Goal: Information Seeking & Learning: Learn about a topic

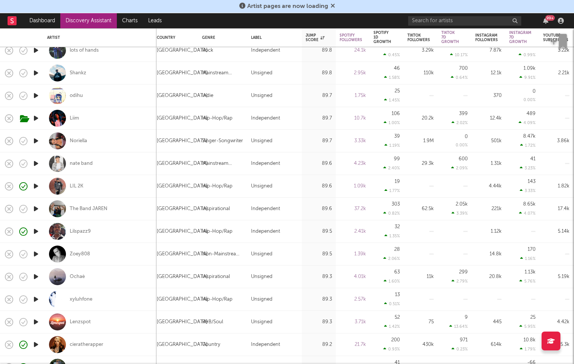
click at [79, 18] on link "Discovery Assistant" at bounding box center [88, 20] width 57 height 15
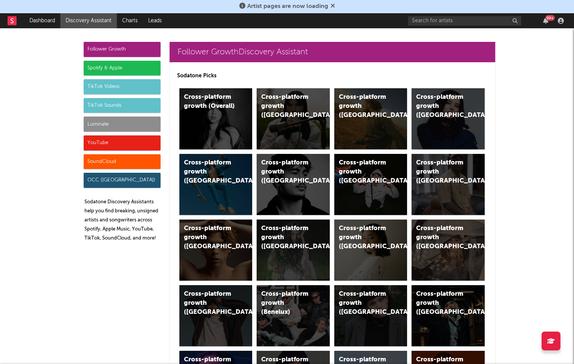
click at [128, 124] on div "Luminate" at bounding box center [122, 123] width 77 height 15
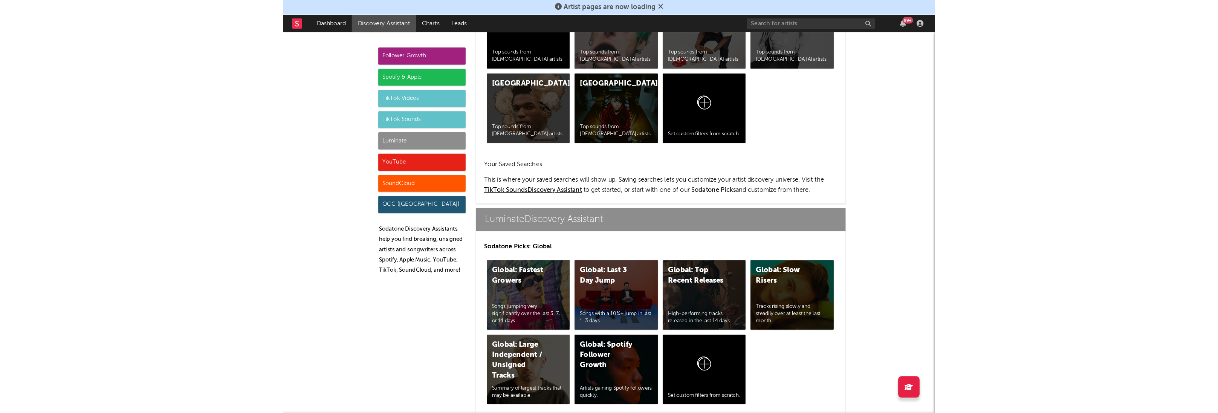
scroll to position [3344, 0]
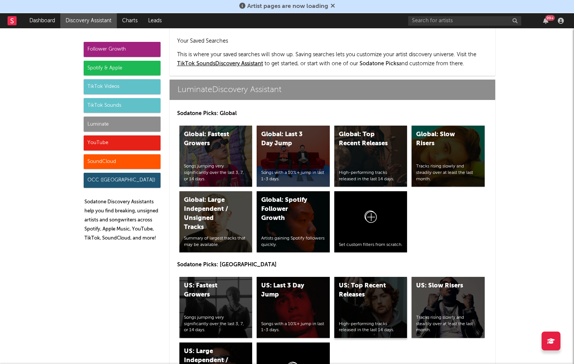
click at [377, 281] on div "US: Top Recent Releases" at bounding box center [364, 290] width 51 height 18
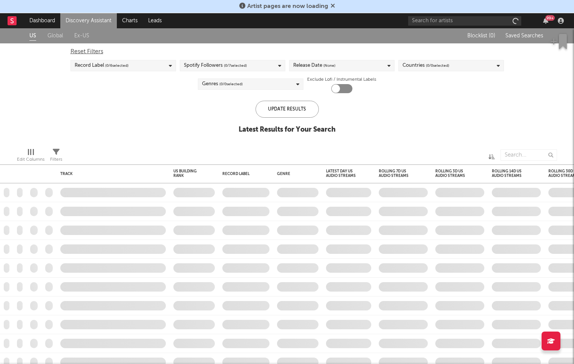
checkbox input "true"
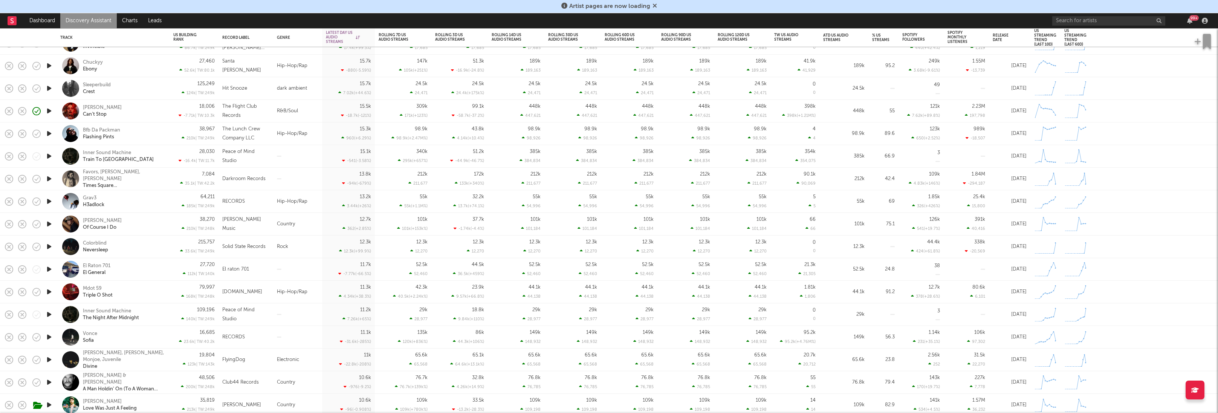
click at [49, 202] on icon "button" at bounding box center [49, 201] width 8 height 9
click at [154, 203] on div "Grav3 H3adlock" at bounding box center [123, 202] width 81 height 14
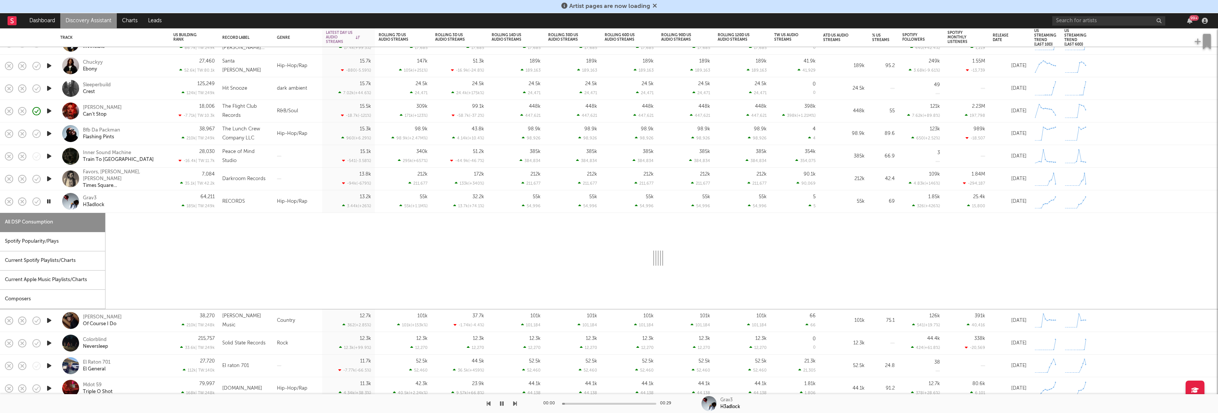
select select "1w"
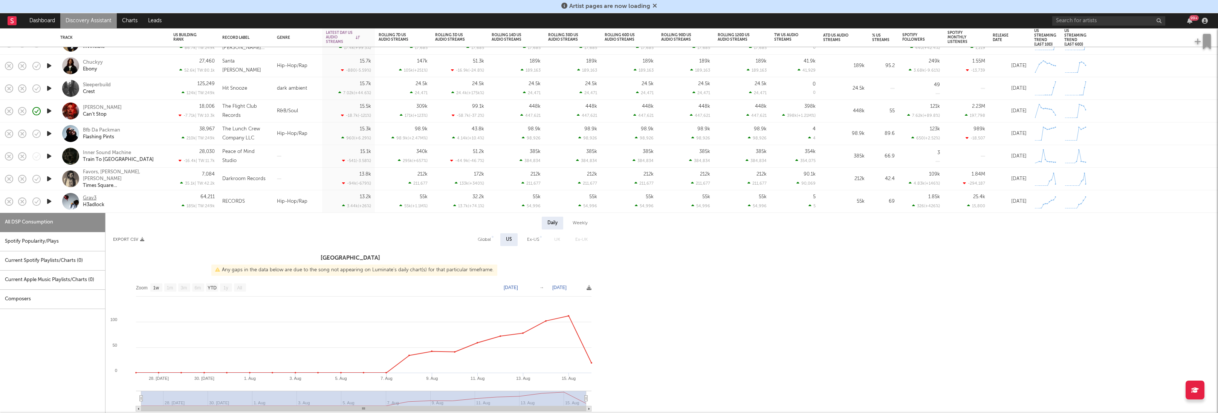
click at [91, 197] on div "Grav3" at bounding box center [90, 198] width 14 height 7
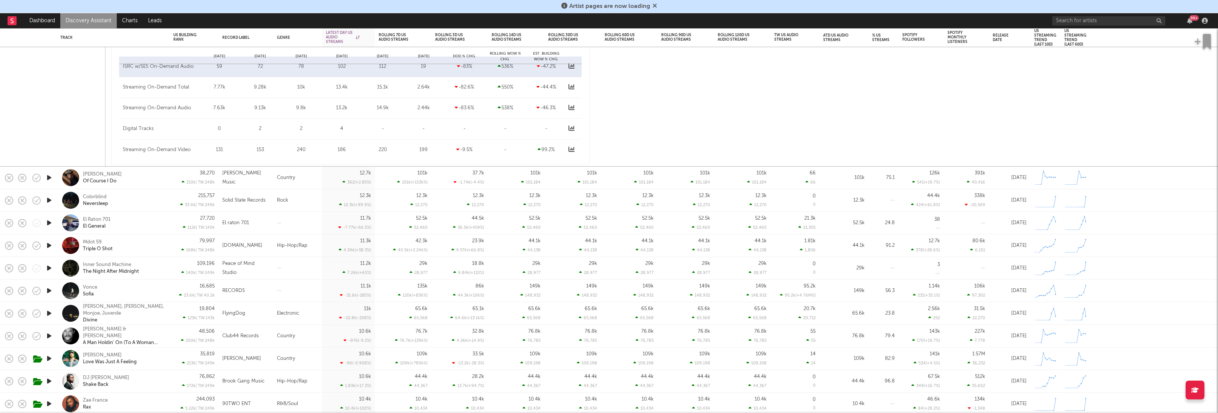
click at [50, 220] on icon "button" at bounding box center [49, 222] width 8 height 9
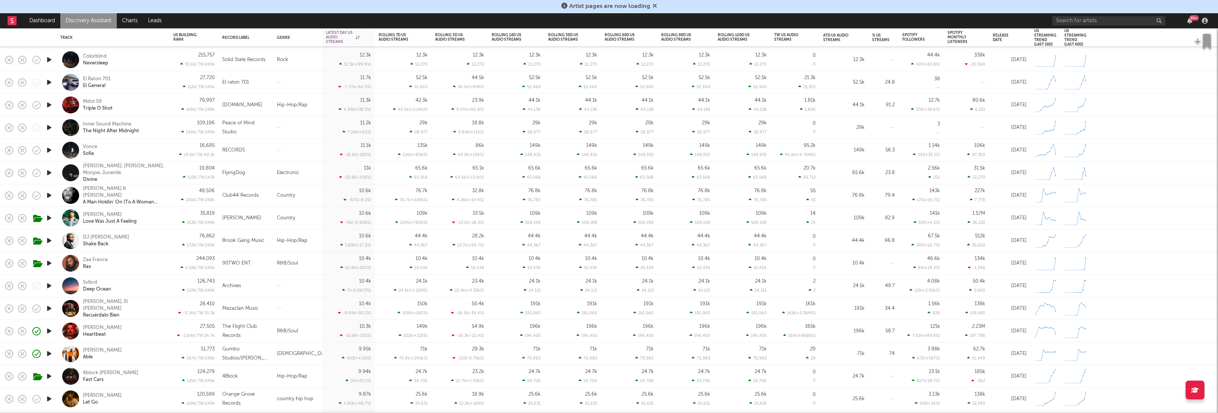
click at [141, 269] on div "Zae France Rax" at bounding box center [123, 264] width 81 height 14
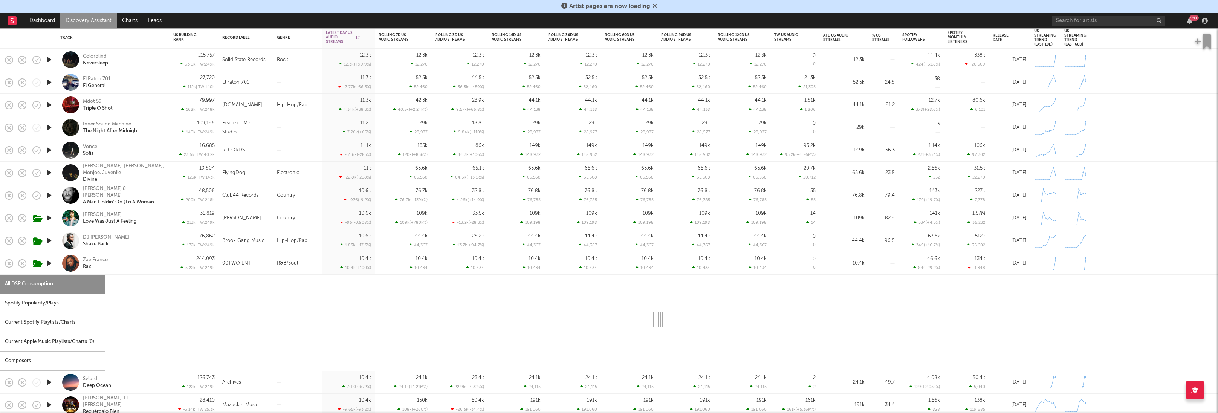
select select "1w"
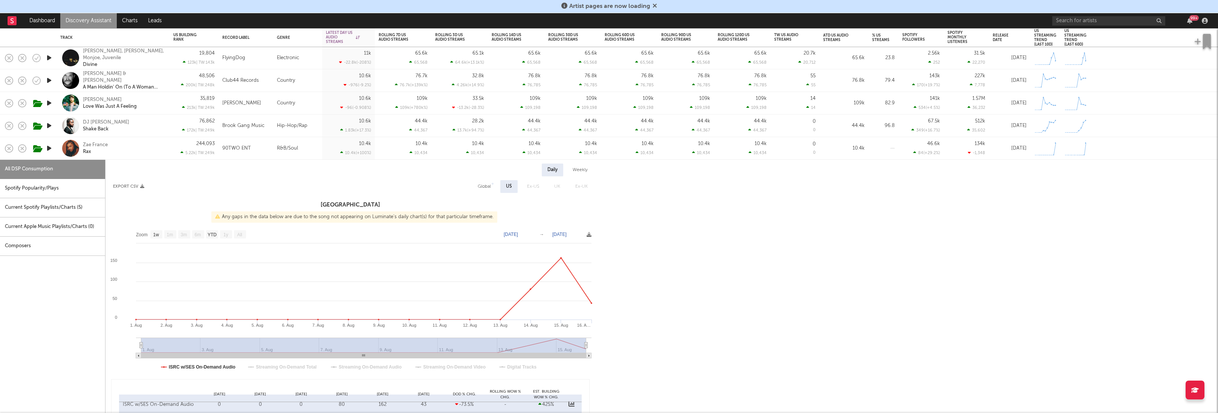
click at [48, 149] on icon "button" at bounding box center [49, 148] width 8 height 9
click at [49, 149] on icon "button" at bounding box center [49, 148] width 8 height 9
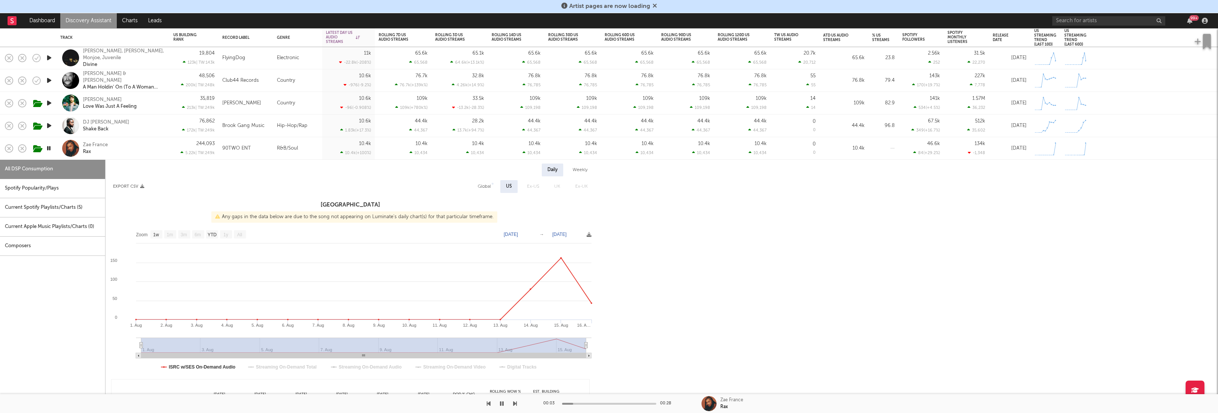
click at [573, 363] on div at bounding box center [609, 404] width 94 height 2
click at [93, 144] on div "Zae France" at bounding box center [95, 145] width 25 height 7
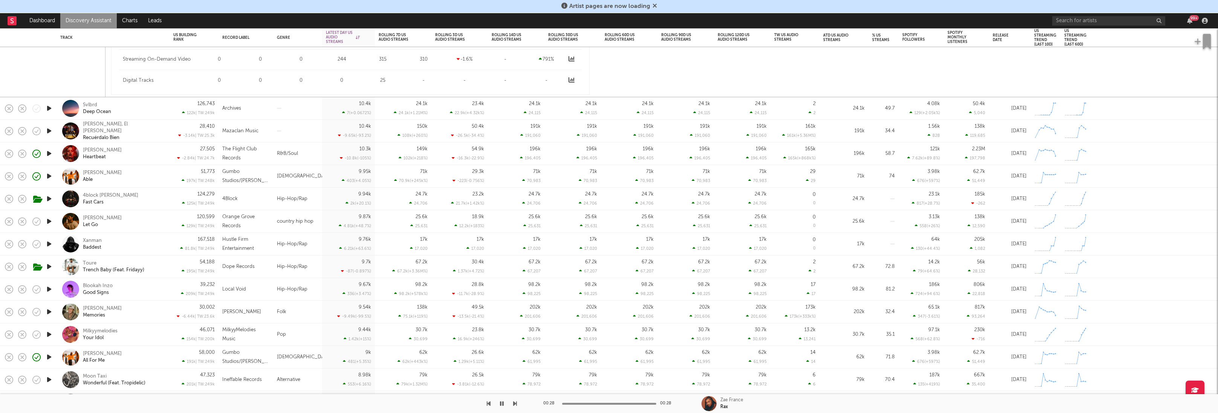
click at [49, 354] on icon "button" at bounding box center [49, 356] width 8 height 9
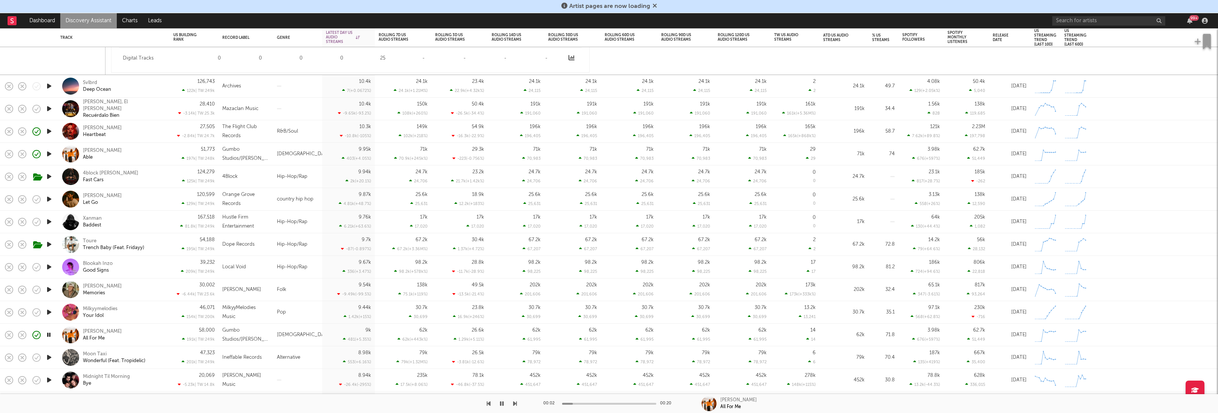
click at [148, 332] on div "Darrel Walls All For Me" at bounding box center [123, 335] width 81 height 14
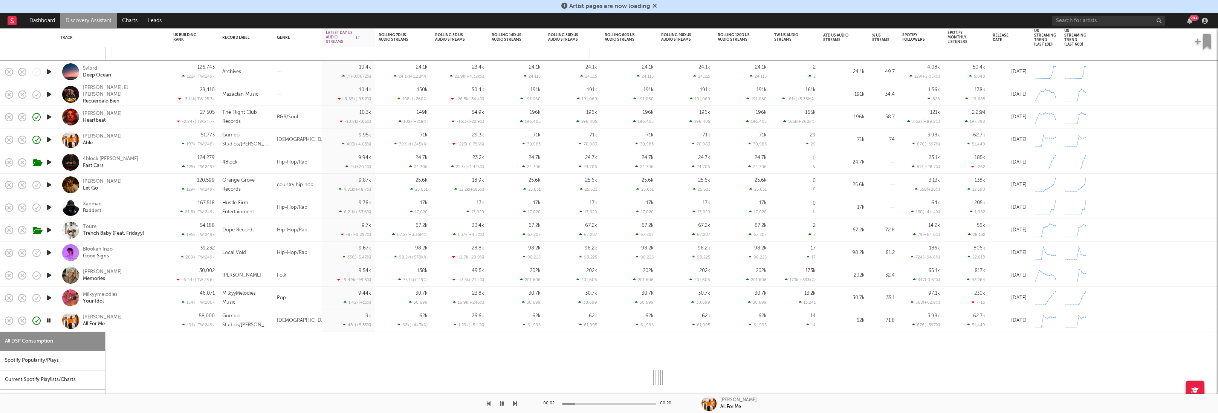
select select "1w"
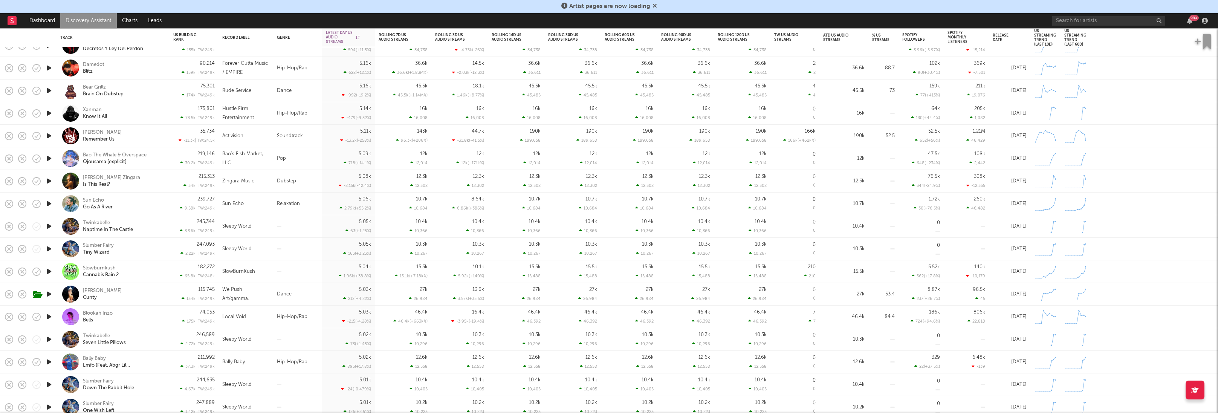
click at [50, 362] on icon "button" at bounding box center [49, 361] width 8 height 9
click at [165, 360] on div "Bally Baby Lmfo (Feat. Abgr Lil Cory)" at bounding box center [112, 362] width 105 height 22
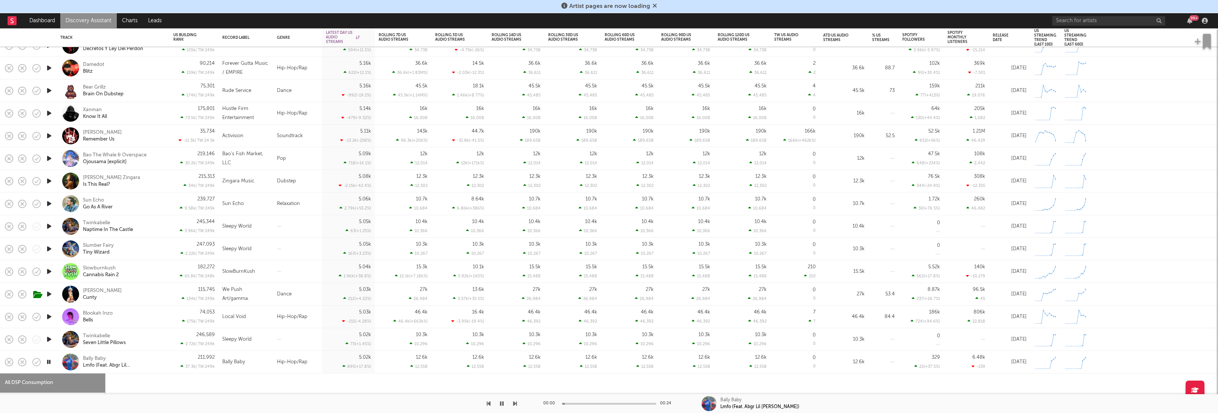
select select "1w"
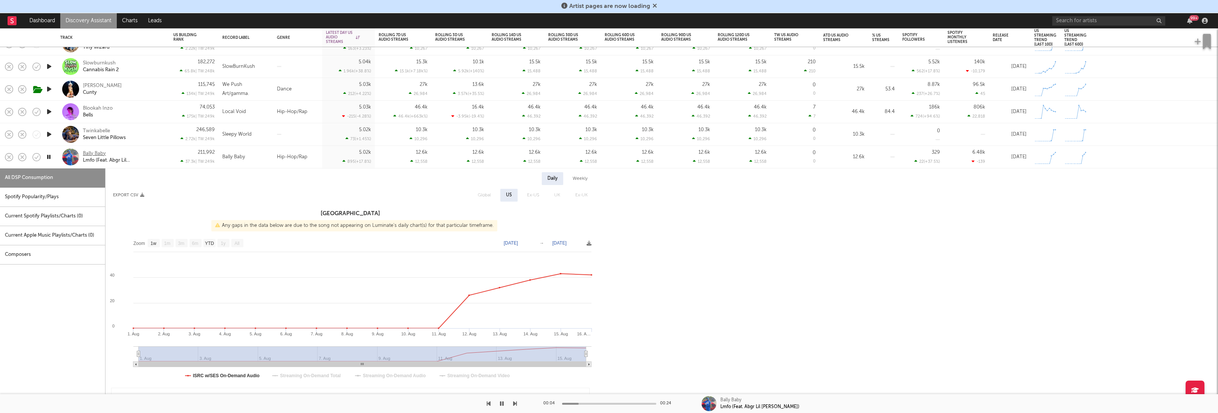
click at [95, 151] on div "Bally Baby" at bounding box center [94, 153] width 23 height 7
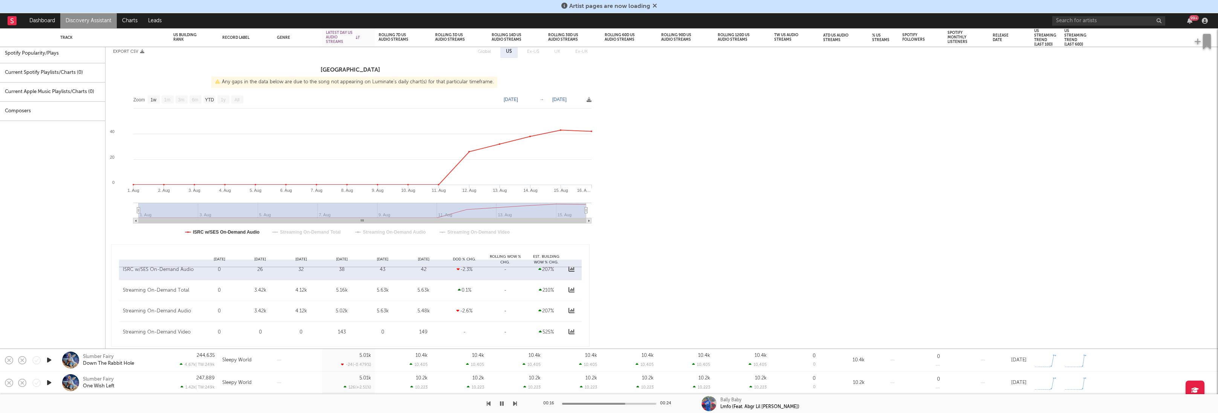
click at [96, 21] on link "Discovery Assistant" at bounding box center [88, 20] width 57 height 15
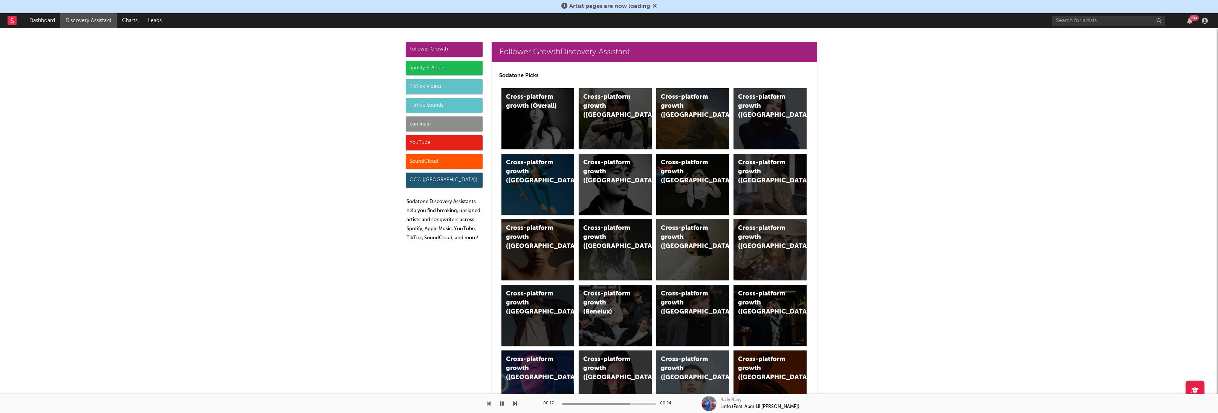
click at [436, 127] on div "Luminate" at bounding box center [444, 123] width 77 height 15
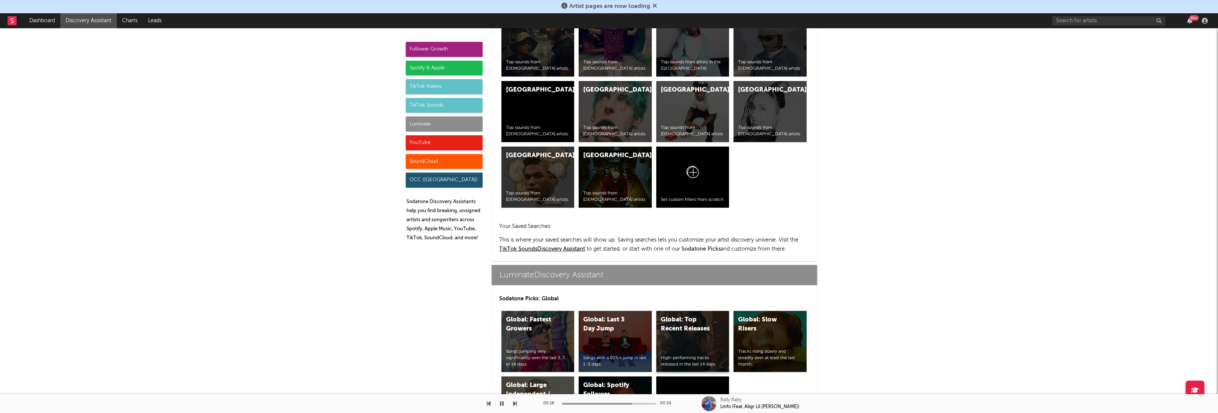
scroll to position [3344, 0]
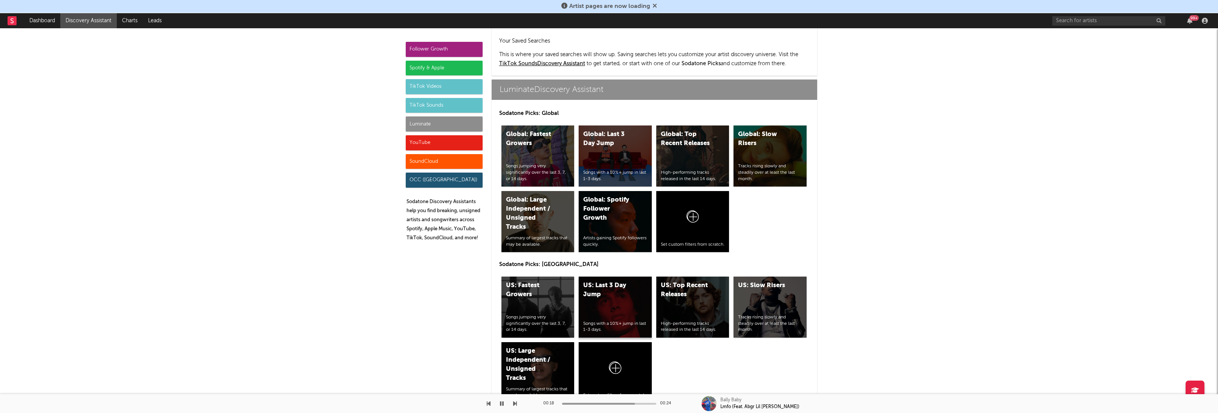
click at [573, 277] on div "US: Last 3 Day Jump Songs with a 10%+ jump in last 1-3 days." at bounding box center [615, 307] width 73 height 61
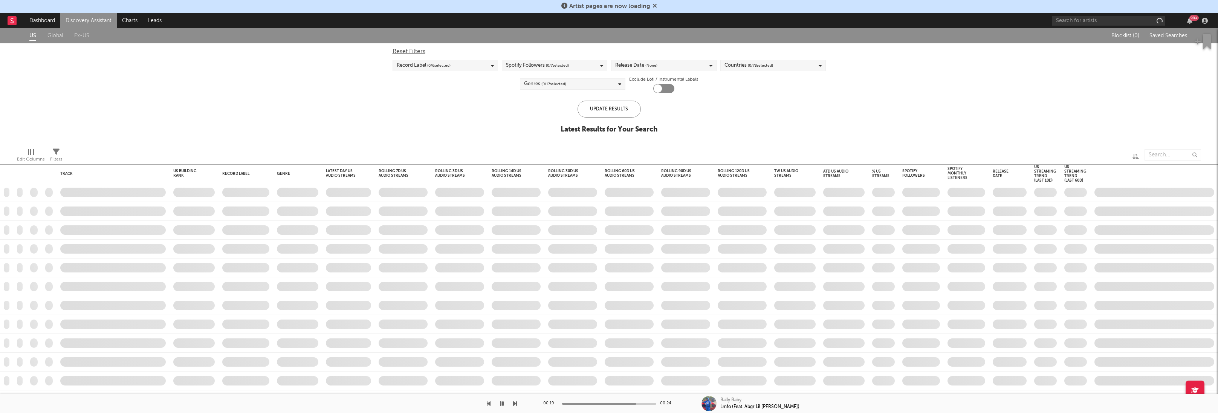
checkbox input "true"
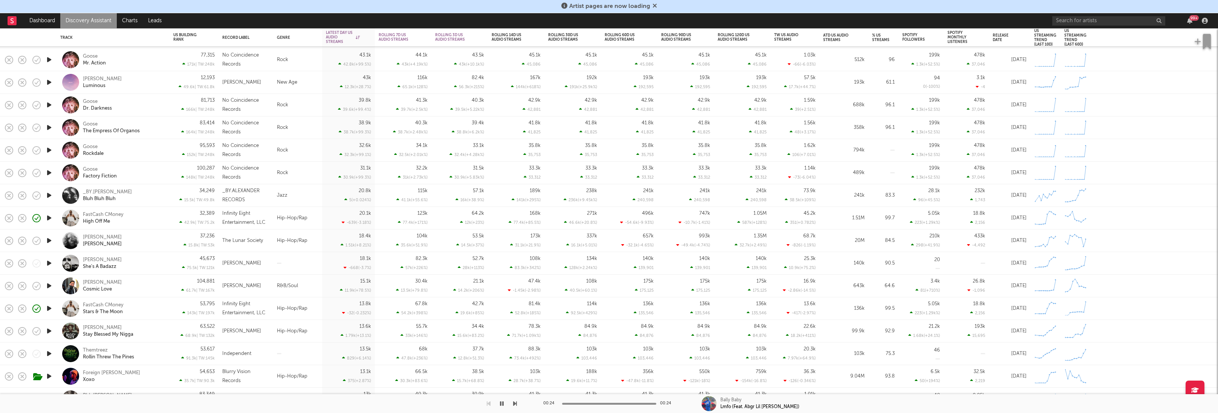
click at [49, 283] on icon "button" at bounding box center [49, 285] width 8 height 9
click at [152, 285] on div "Christoph Lamont Cosmic Love" at bounding box center [123, 284] width 81 height 14
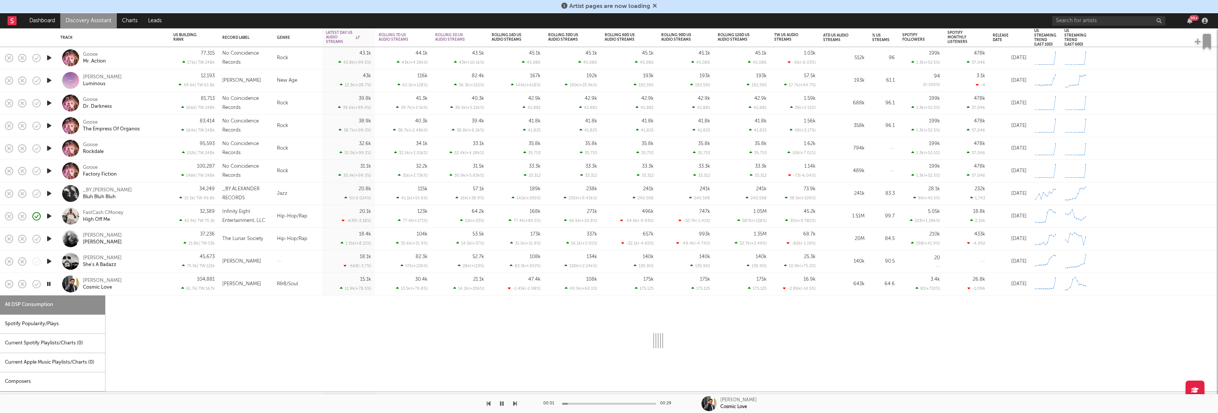
select select "6m"
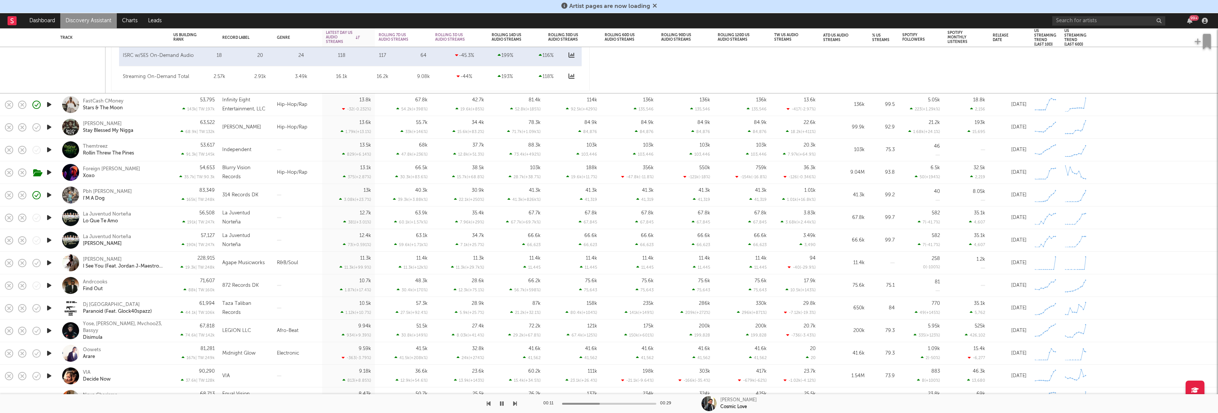
click at [50, 151] on icon "button" at bounding box center [49, 149] width 8 height 9
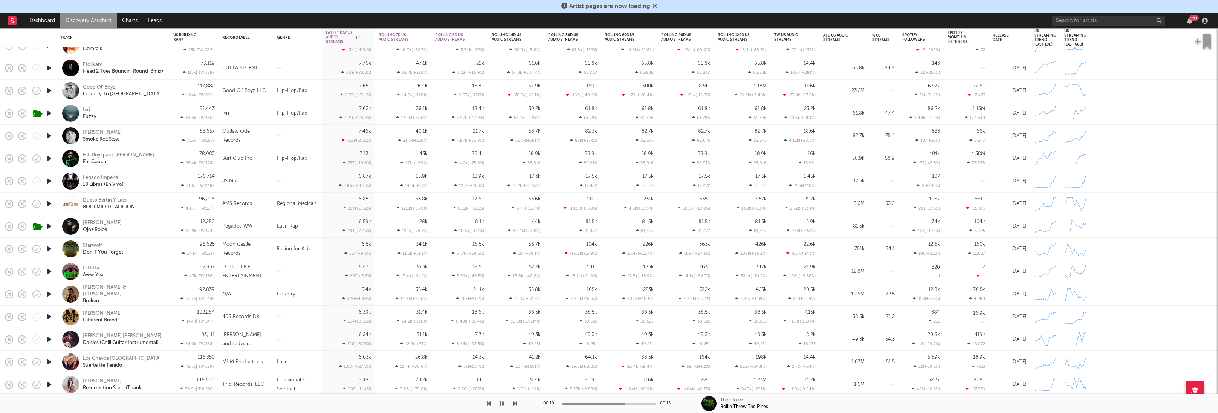
click at [50, 272] on icon "button" at bounding box center [49, 271] width 8 height 9
click at [133, 274] on div "El Hitta Aww Yea" at bounding box center [123, 272] width 81 height 14
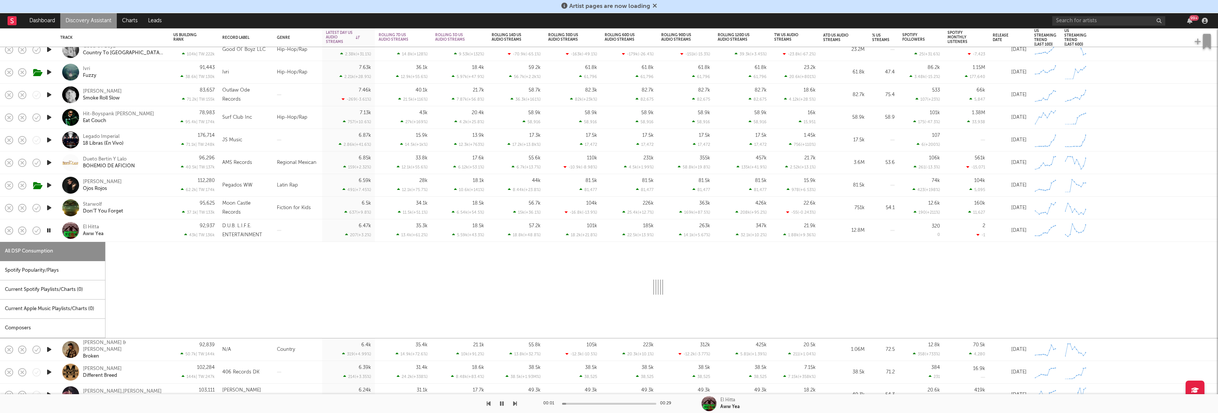
select select "6m"
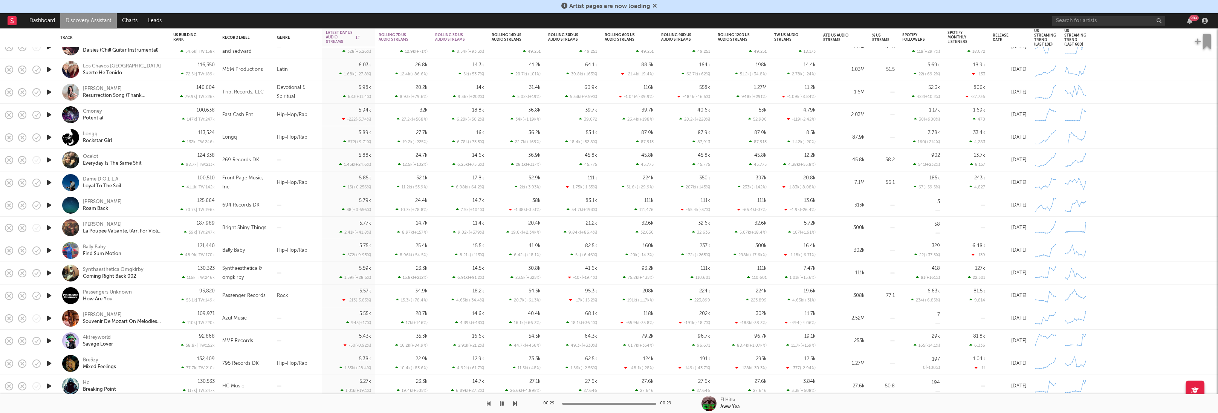
click at [47, 363] on icon "button" at bounding box center [49, 363] width 8 height 9
click at [103, 363] on div "Mixed Feelings" at bounding box center [99, 367] width 33 height 7
click at [87, 357] on div "Bre3zy" at bounding box center [90, 360] width 15 height 7
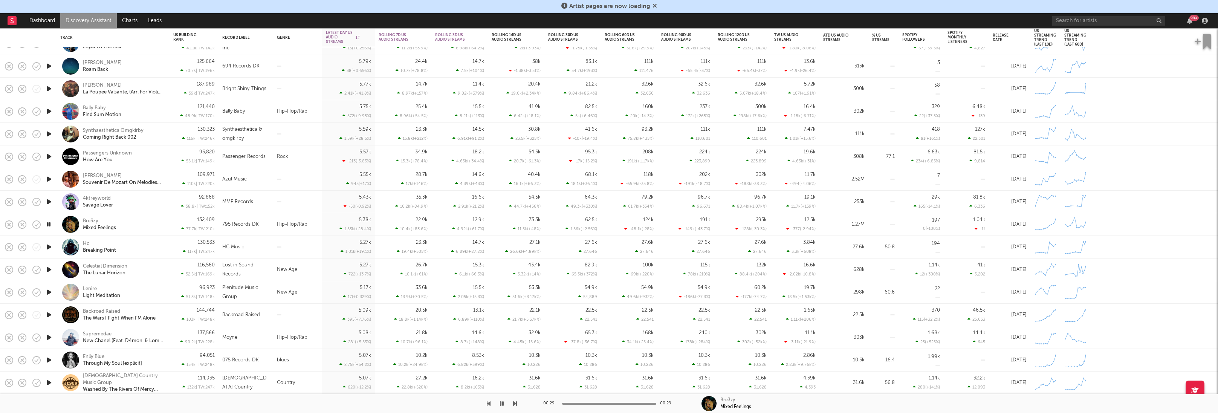
click at [105, 20] on link "Discovery Assistant" at bounding box center [88, 20] width 57 height 15
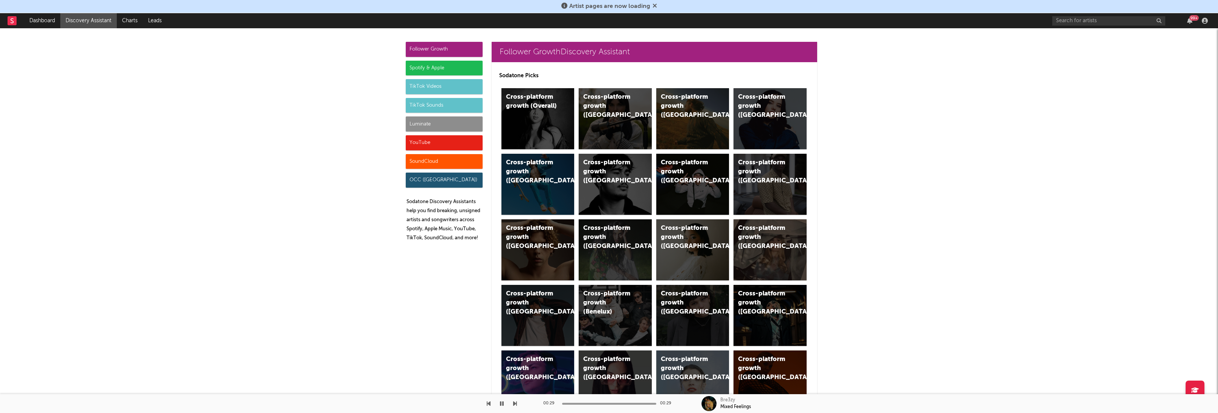
click at [442, 127] on div "Luminate" at bounding box center [444, 123] width 77 height 15
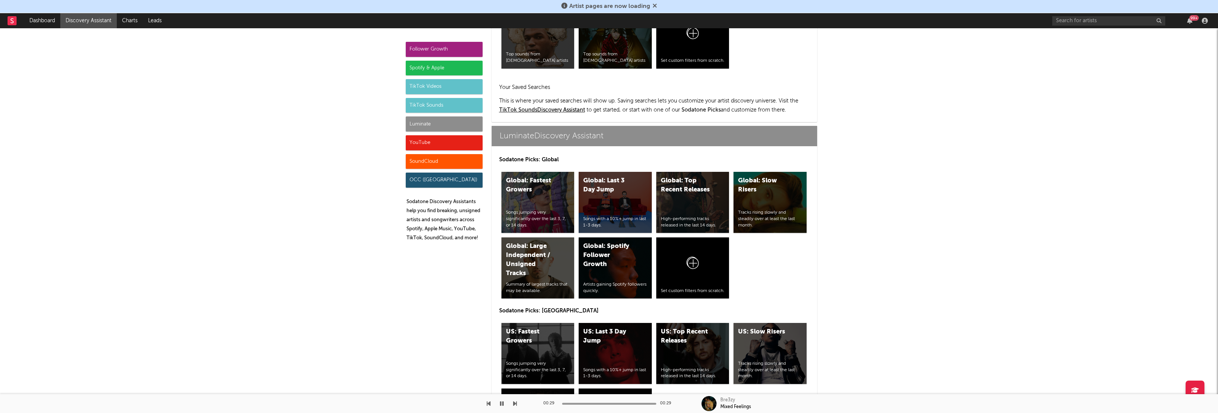
scroll to position [3344, 0]
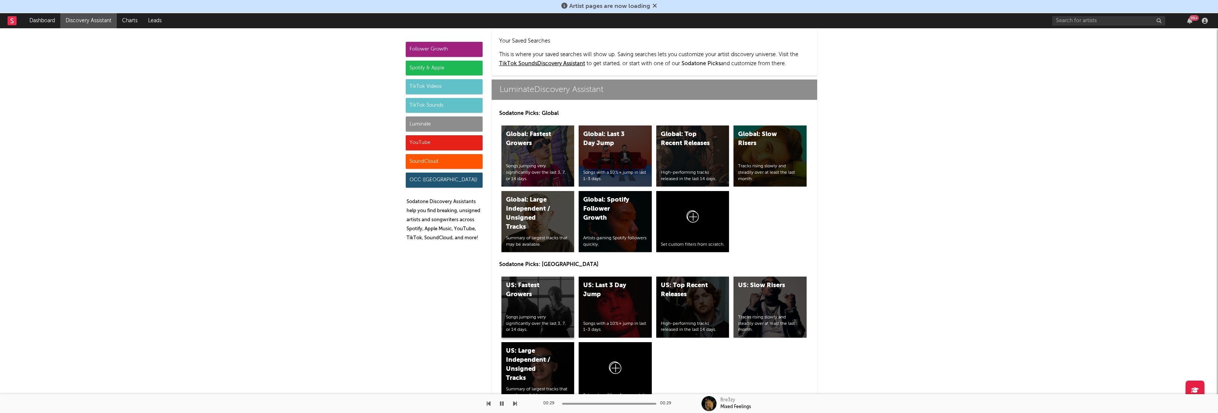
click at [544, 277] on div "US: Fastest Growers Songs jumping very significantly over the last 3, 7, or 14 …" at bounding box center [537, 307] width 73 height 61
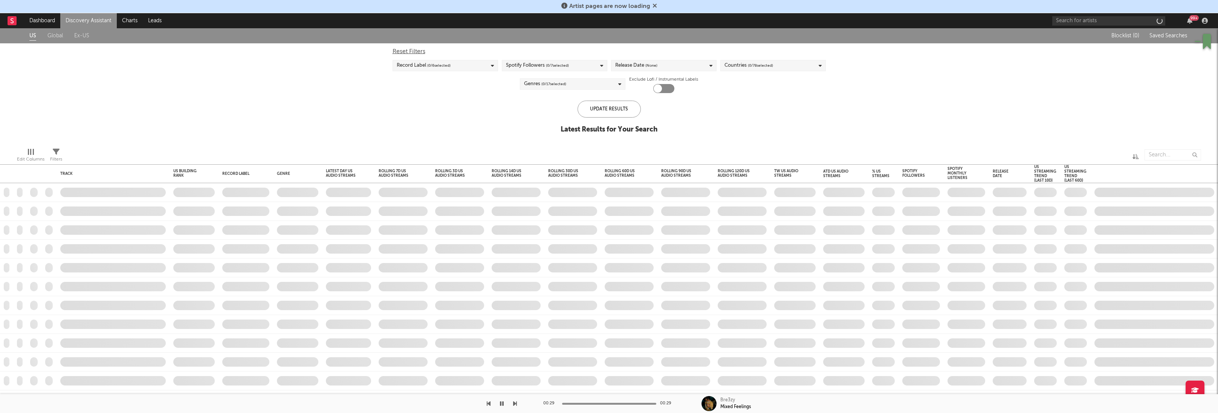
checkbox input "true"
click at [344, 197] on div "DoD % Change" at bounding box center [343, 196] width 34 height 5
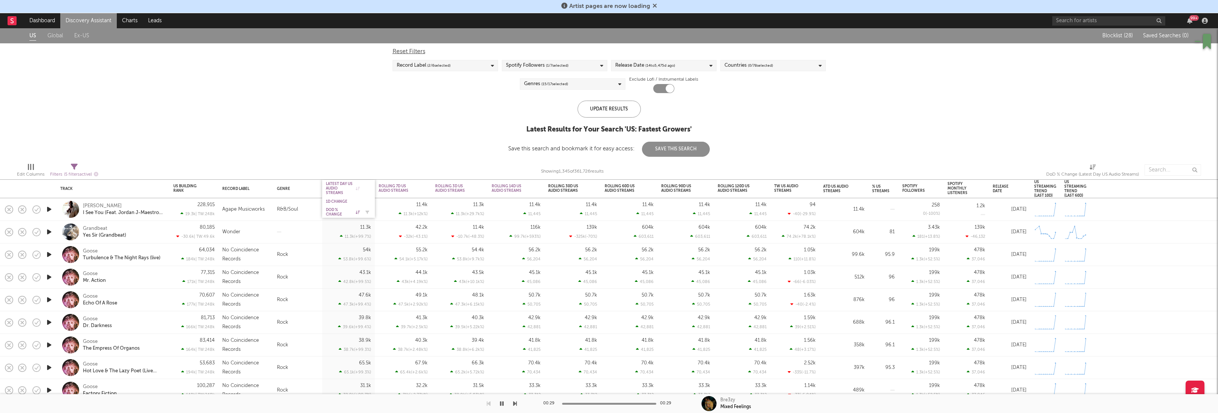
click at [350, 215] on div "DoD % Change" at bounding box center [343, 212] width 34 height 9
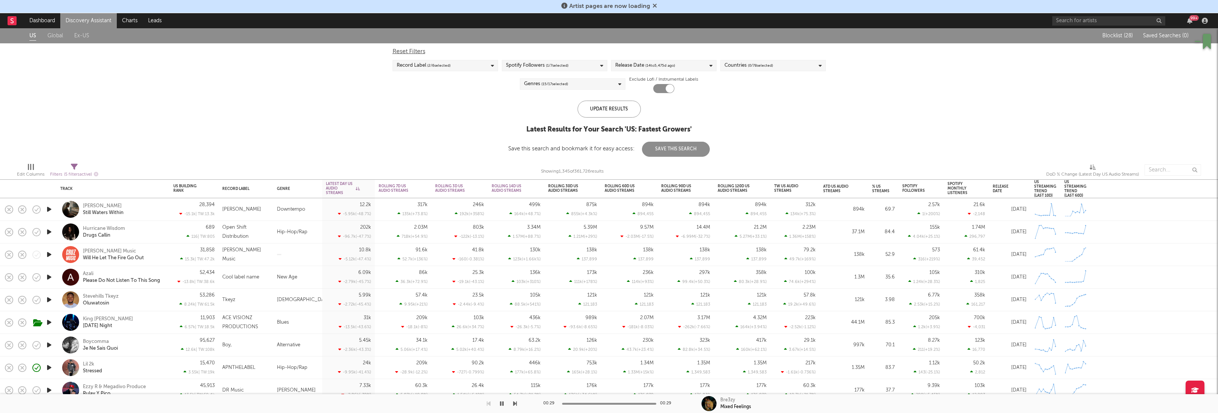
click at [134, 363] on div "Lil 2k Stressed" at bounding box center [123, 368] width 81 height 14
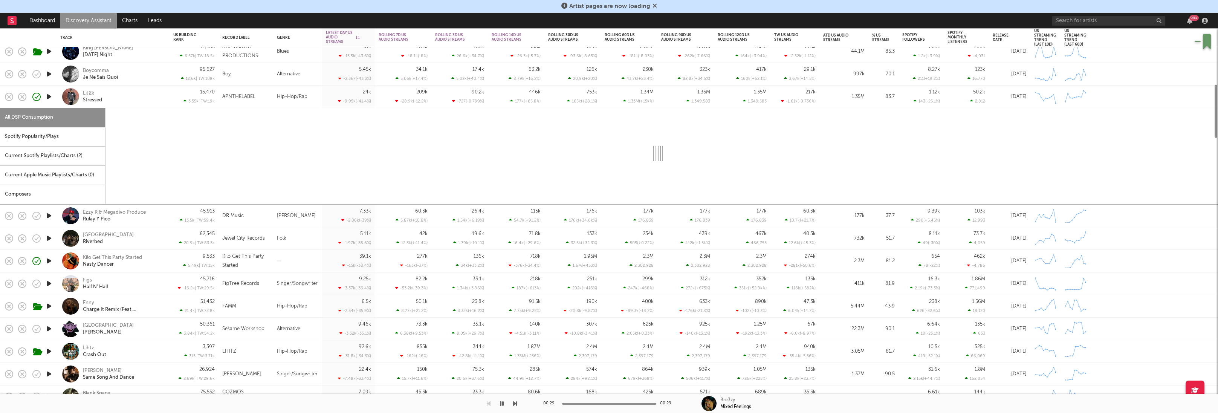
select select "1w"
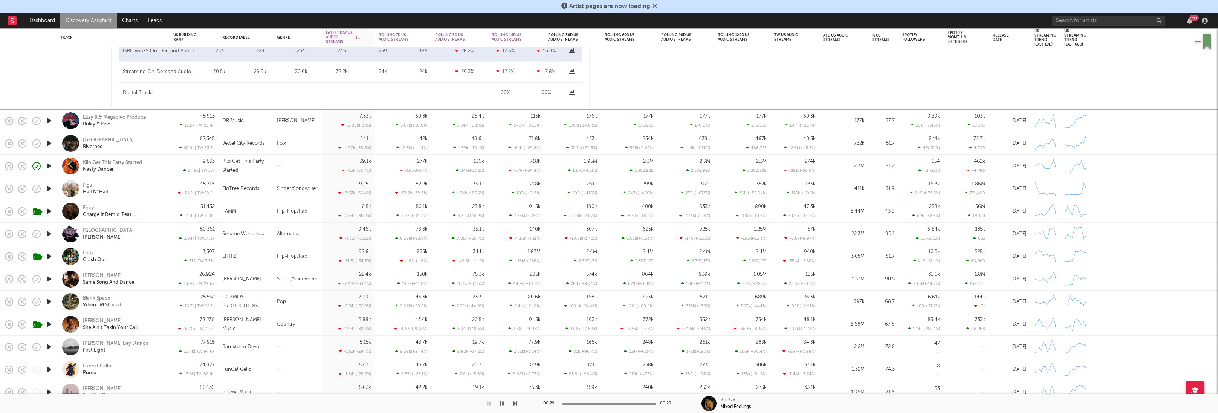
click at [48, 188] on icon "button" at bounding box center [49, 188] width 8 height 9
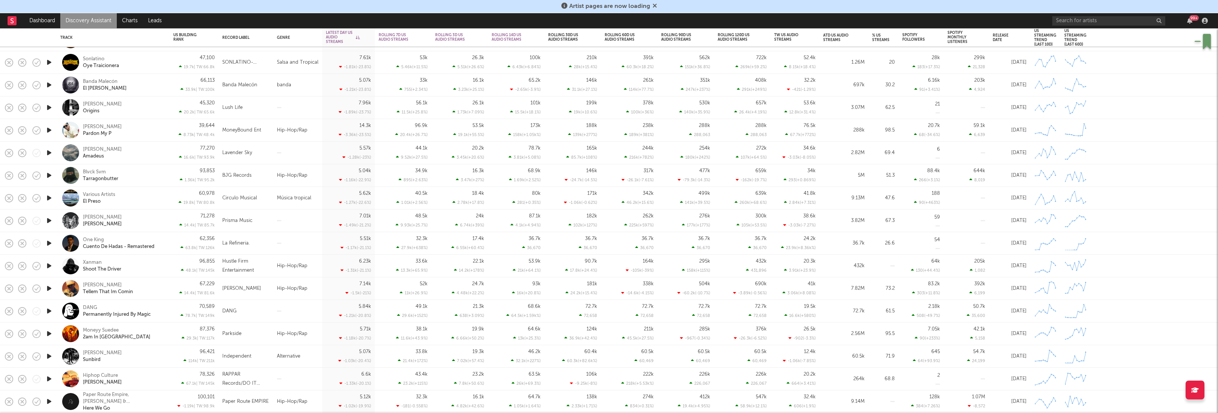
click at [50, 332] on icon "button" at bounding box center [49, 333] width 8 height 9
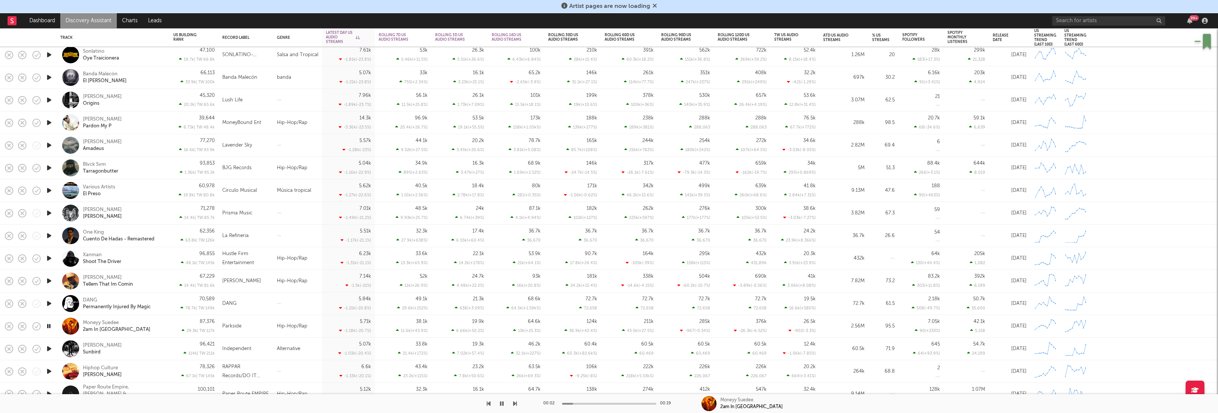
click at [148, 324] on div "Moneyy Suedee 2am In Dallas" at bounding box center [123, 326] width 81 height 14
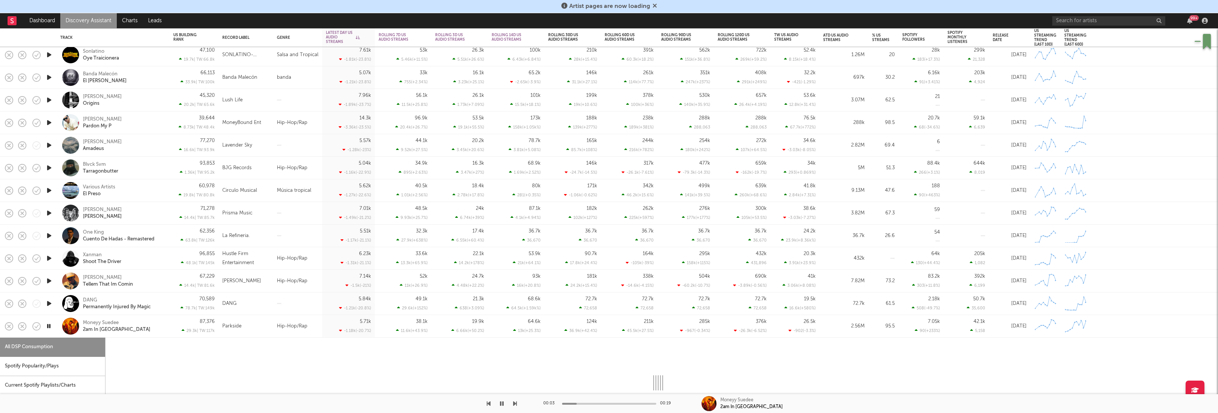
select select "6m"
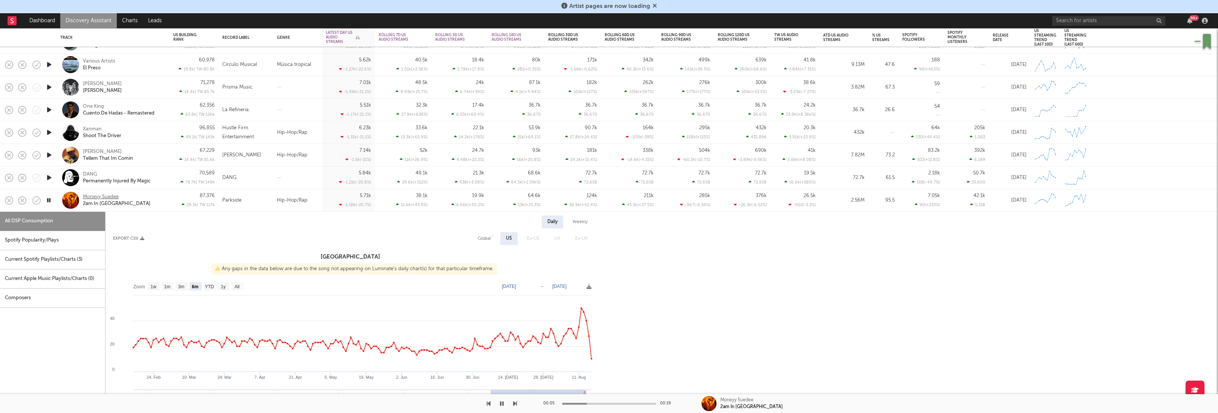
click at [93, 195] on div "Moneyy Suedee" at bounding box center [101, 197] width 36 height 7
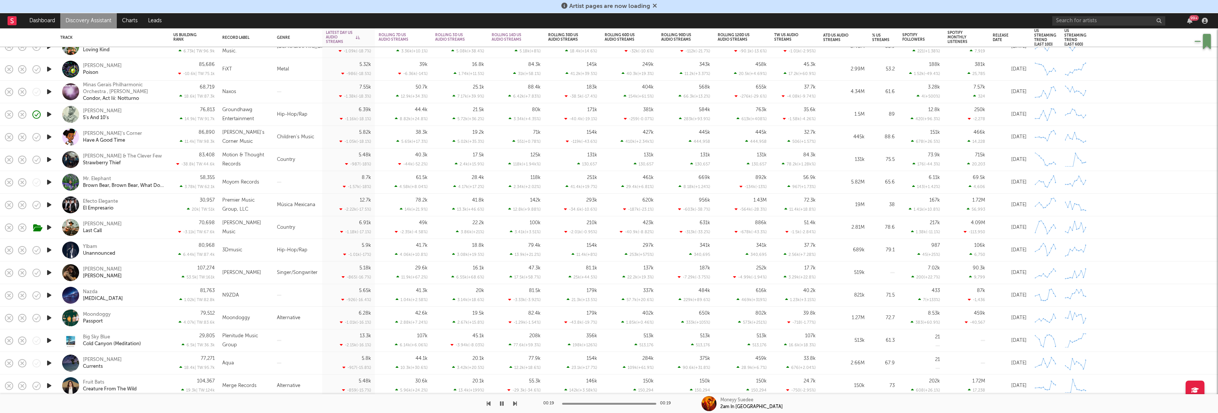
click at [49, 251] on icon "button" at bounding box center [49, 249] width 8 height 9
click at [158, 249] on div "Ylbam Unannounced" at bounding box center [123, 250] width 81 height 14
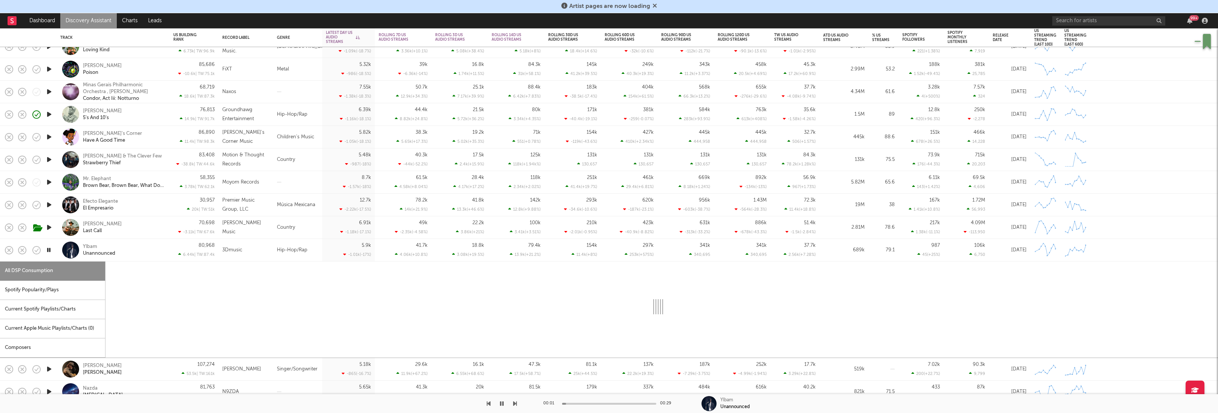
select select "6m"
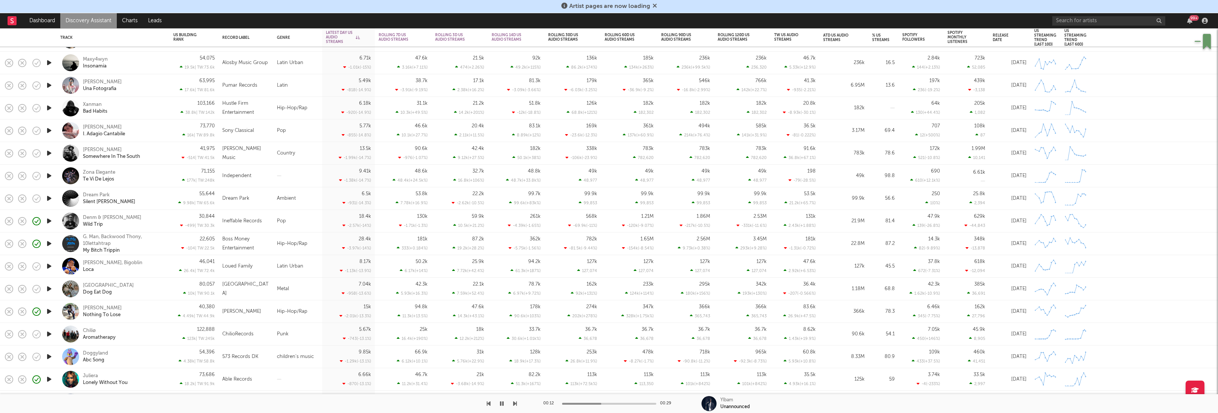
click at [142, 310] on div "Rashaad Lee Nothing To Lose" at bounding box center [123, 312] width 81 height 14
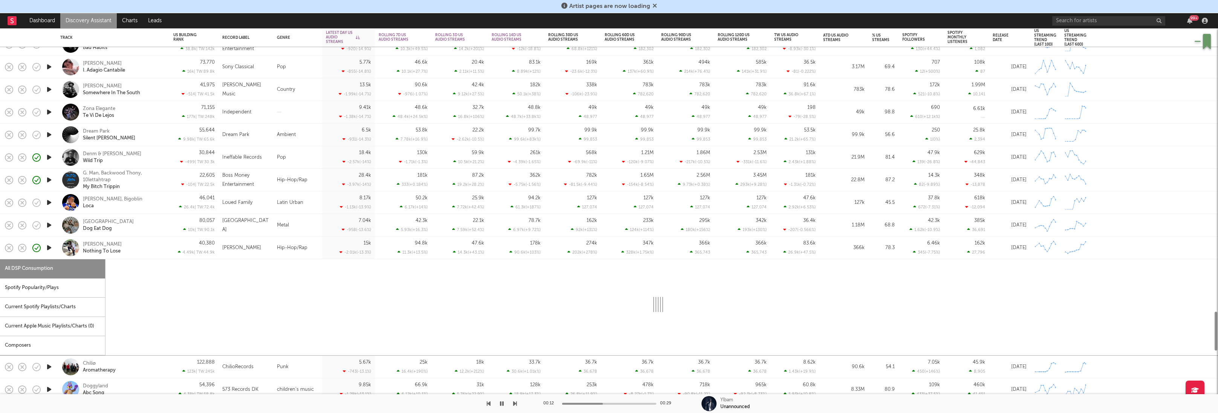
select select "1w"
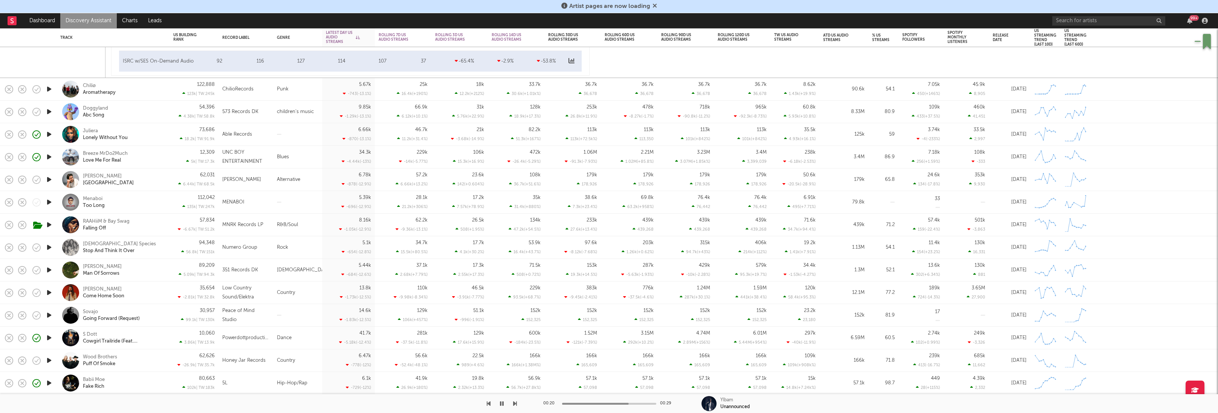
click at [47, 203] on icon "button" at bounding box center [49, 201] width 8 height 9
click at [148, 206] on div "Menaboi Too Long" at bounding box center [123, 203] width 81 height 14
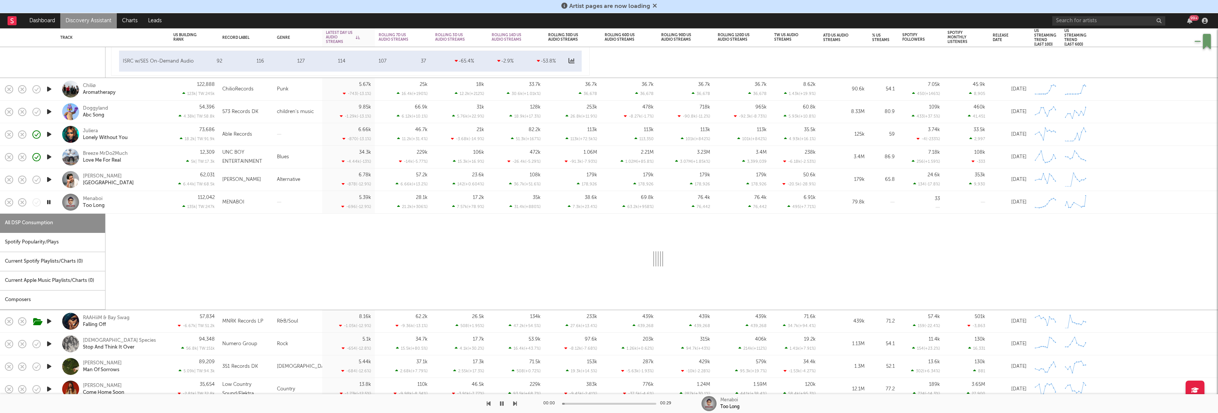
select select "1w"
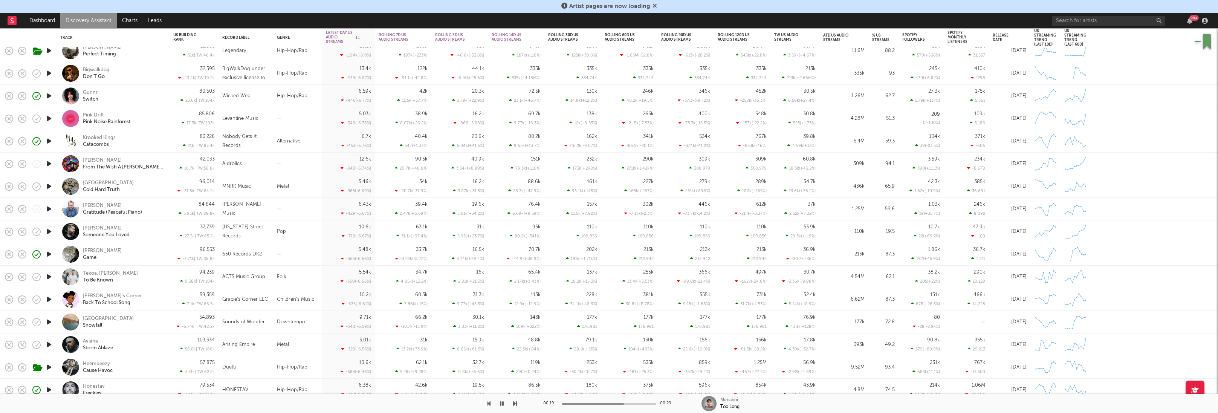
click at [113, 257] on div "Łee Game" at bounding box center [123, 255] width 81 height 14
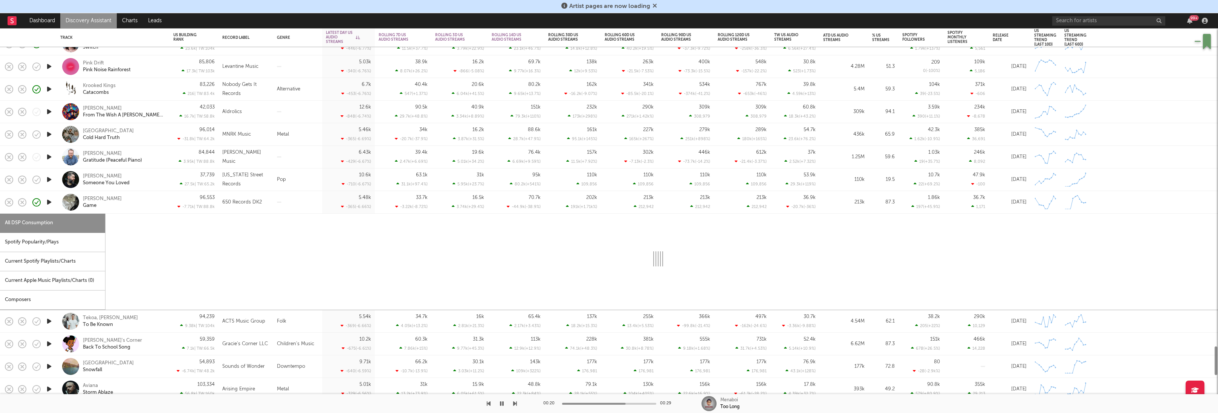
select select "1w"
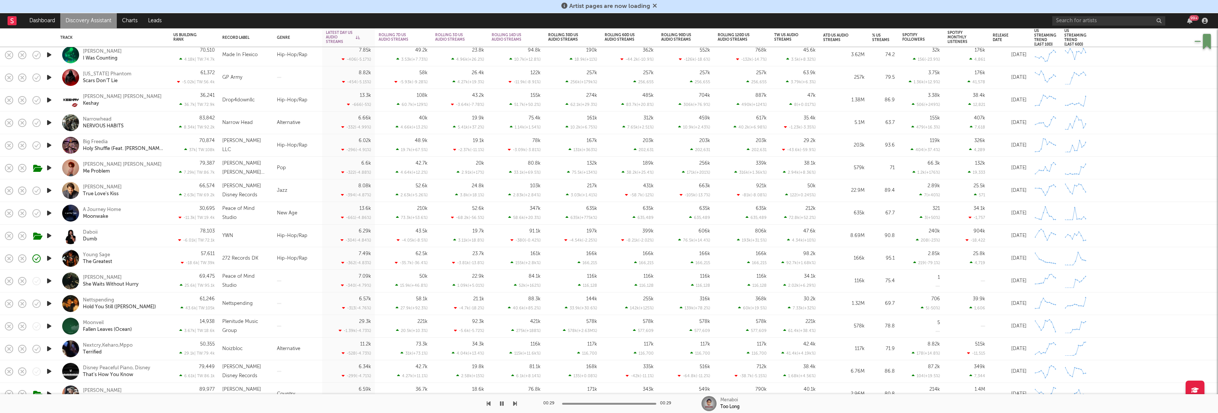
click at [48, 100] on icon "button" at bounding box center [49, 99] width 8 height 9
click at [148, 103] on div "Bray Druz Keshay" at bounding box center [123, 100] width 81 height 14
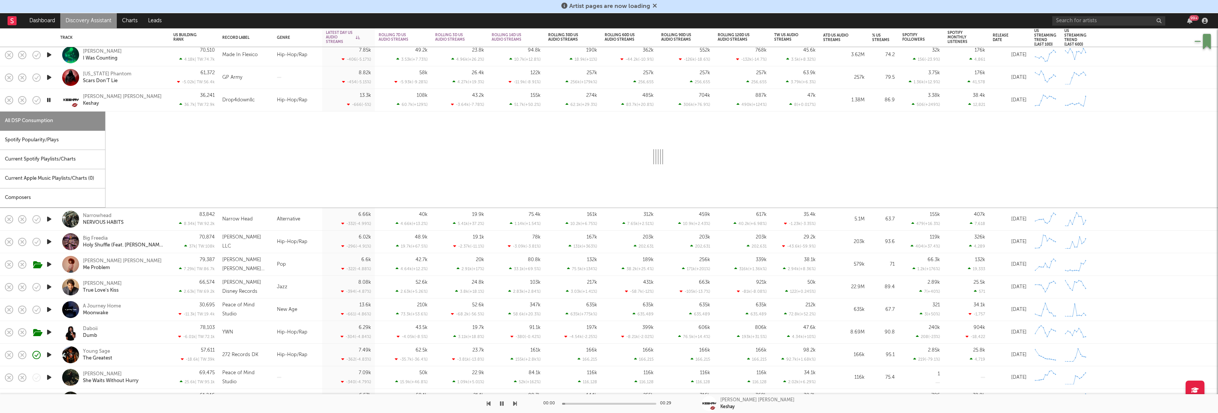
select select "6m"
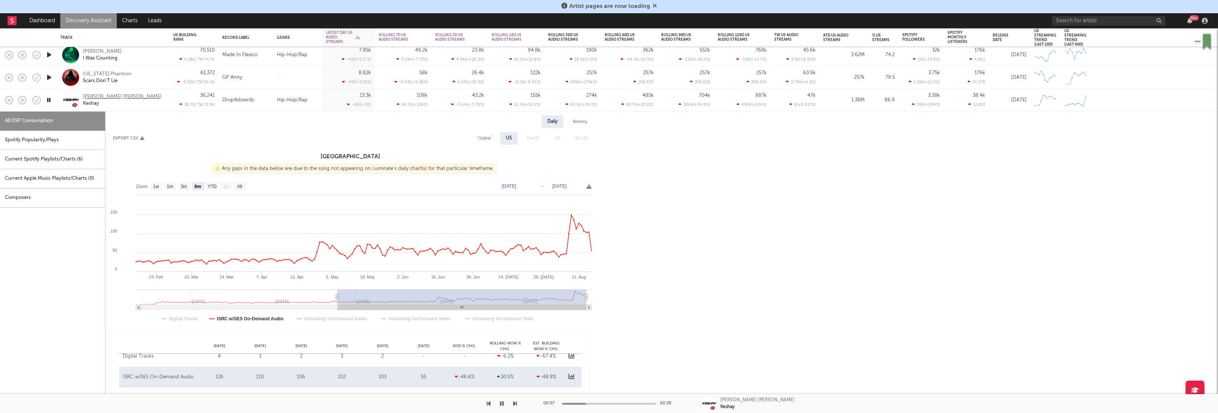
click at [104, 97] on div "[PERSON_NAME] [PERSON_NAME]" at bounding box center [122, 96] width 79 height 7
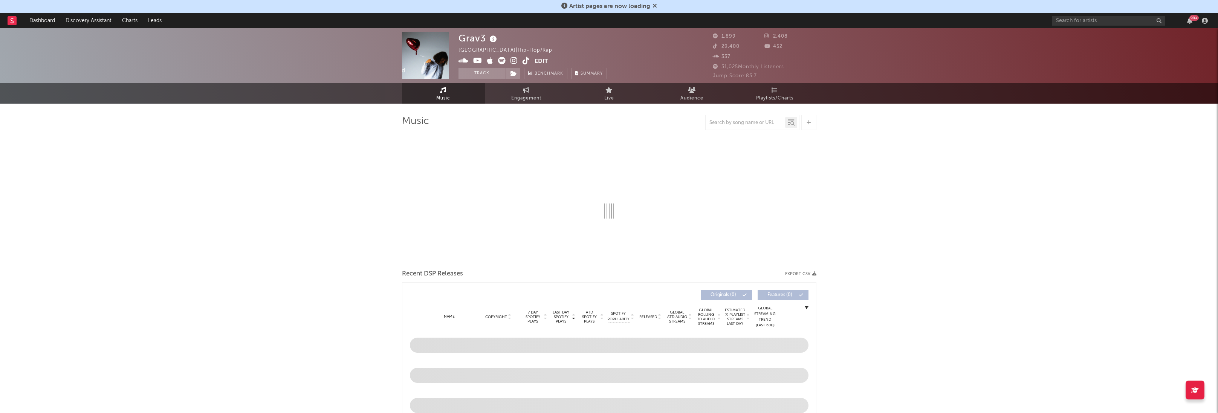
select select "6m"
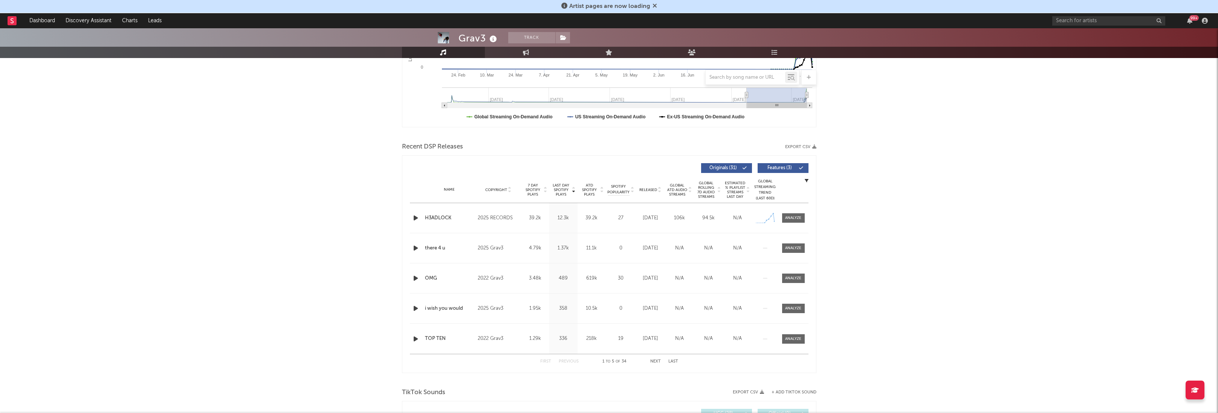
scroll to position [188, 0]
click at [794, 213] on div at bounding box center [793, 216] width 16 height 6
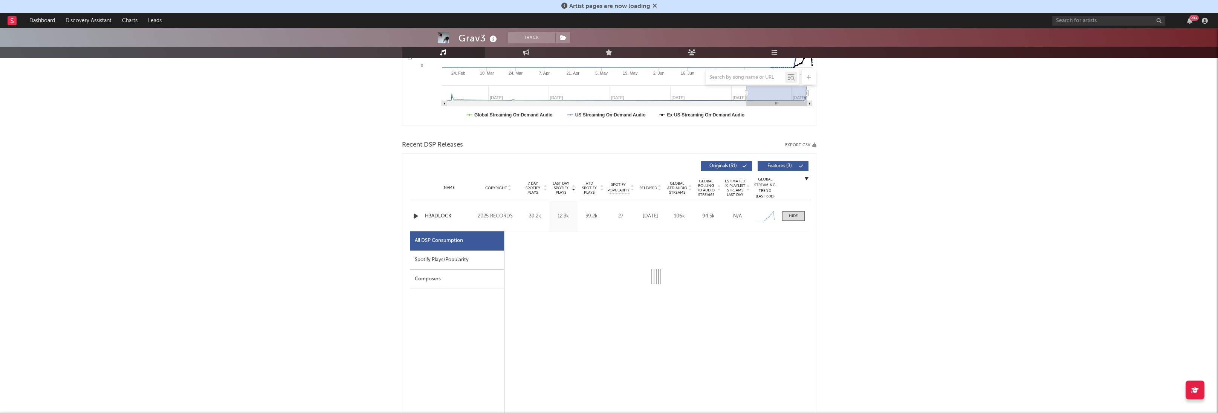
select select "1w"
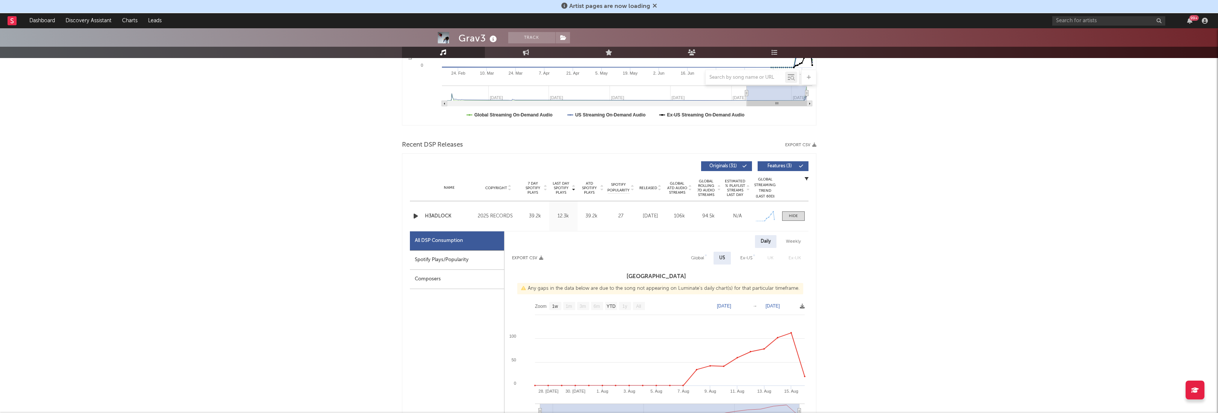
scroll to position [295, 0]
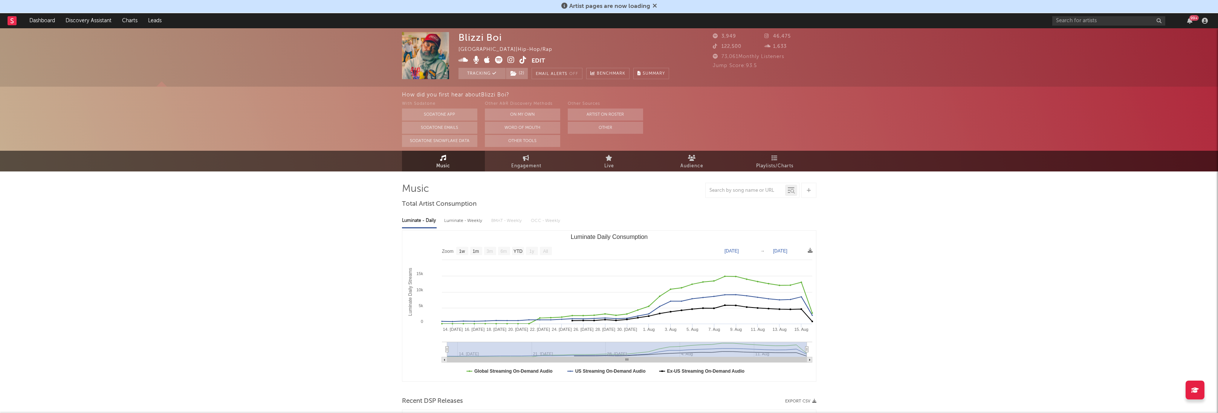
select select "1w"
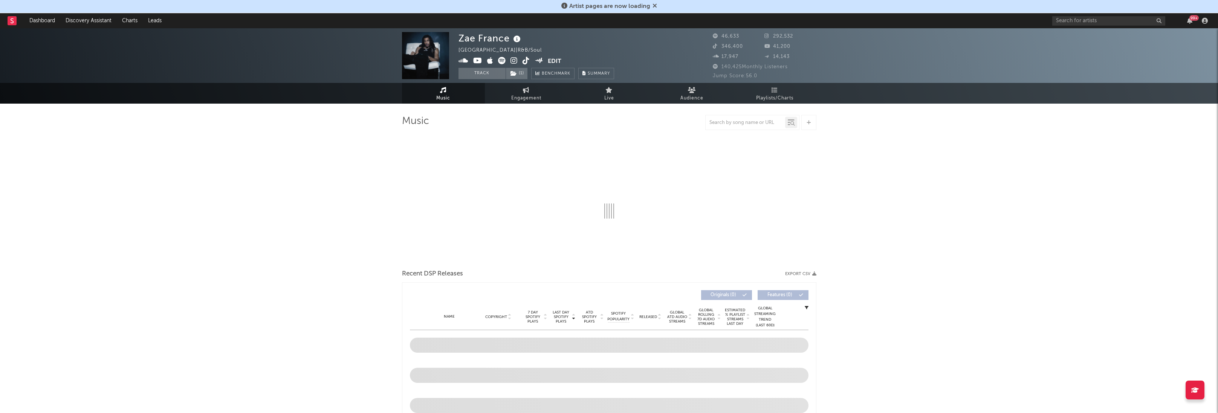
select select "6m"
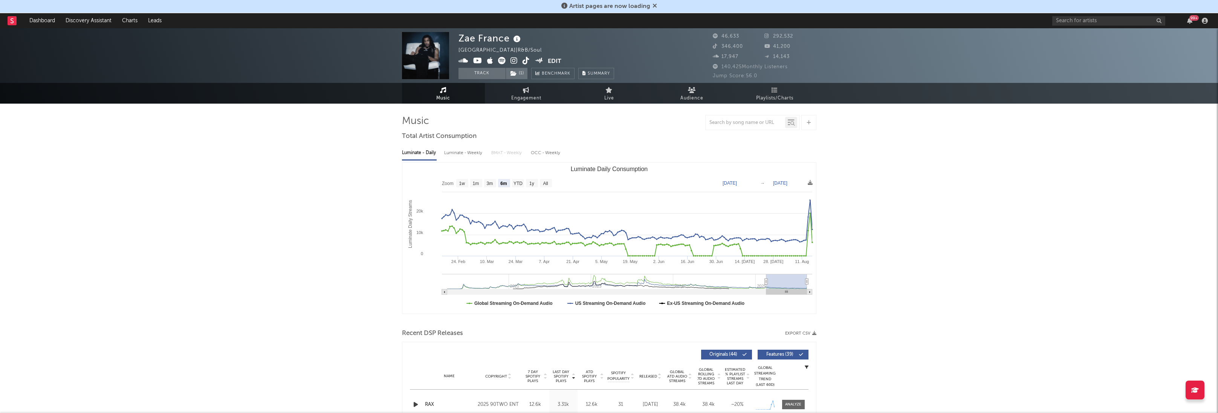
click at [514, 61] on icon at bounding box center [513, 61] width 7 height 8
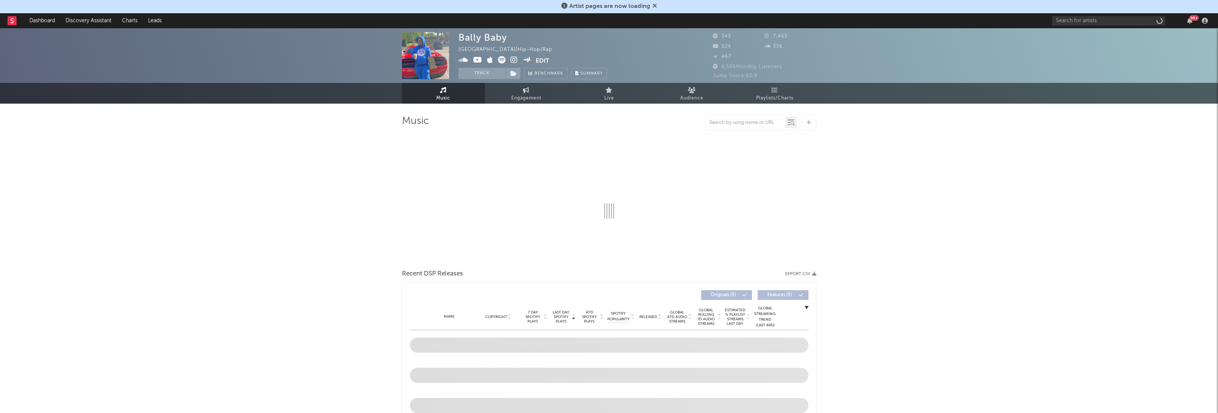
select select "1w"
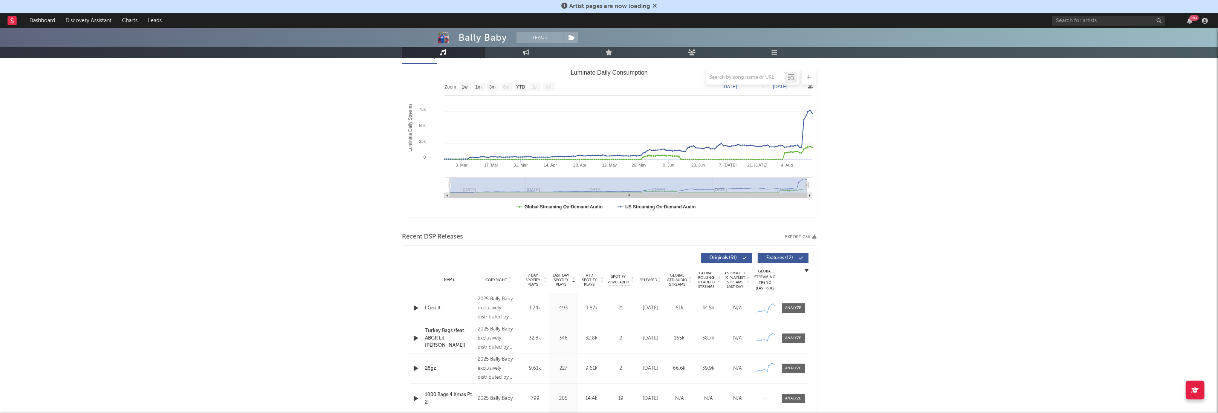
scroll to position [97, 0]
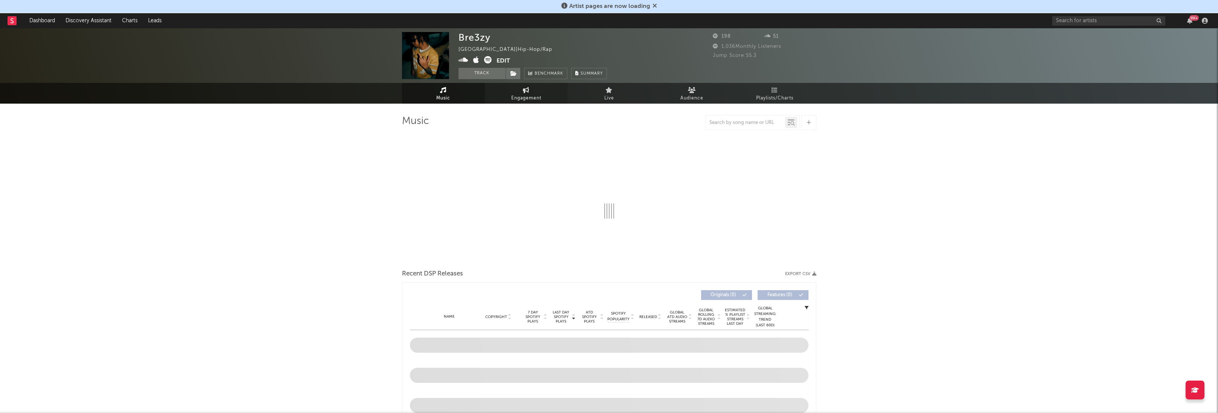
select select "6m"
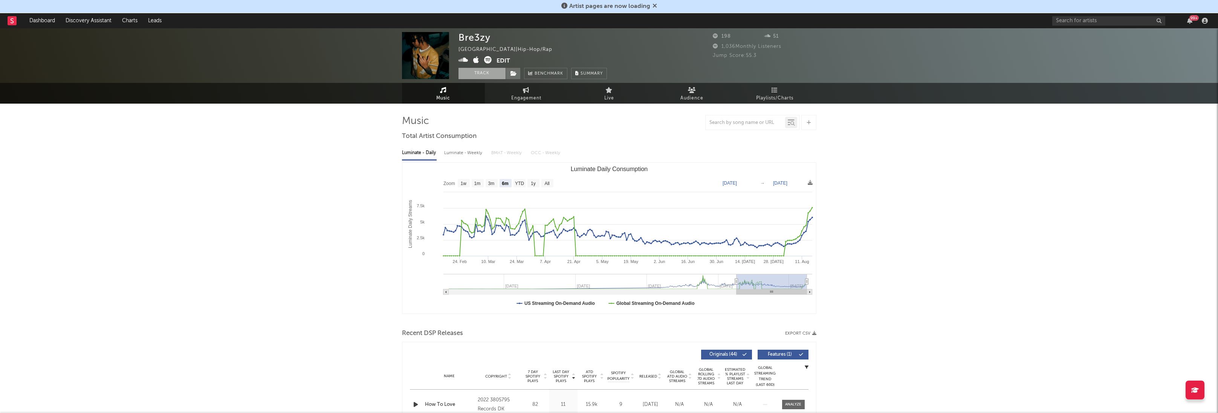
click at [479, 68] on button "Track" at bounding box center [481, 73] width 47 height 11
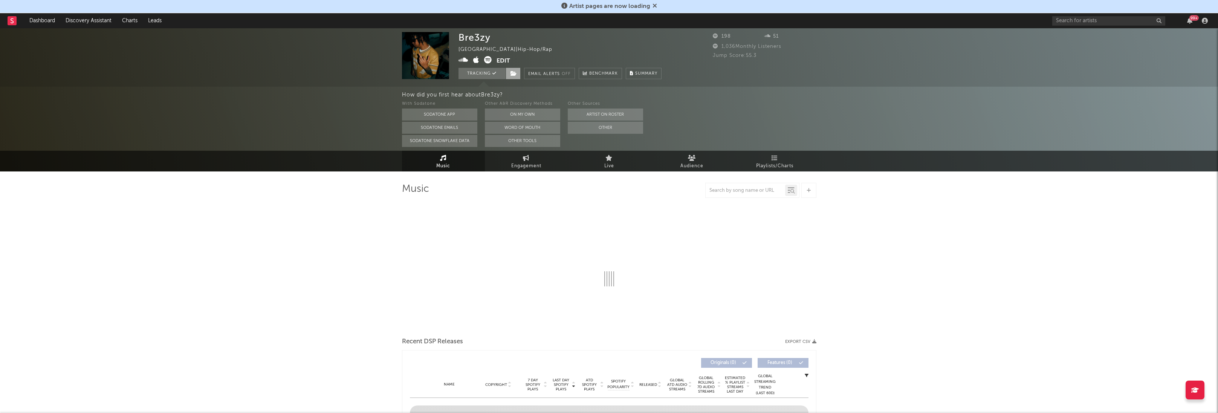
select select "6m"
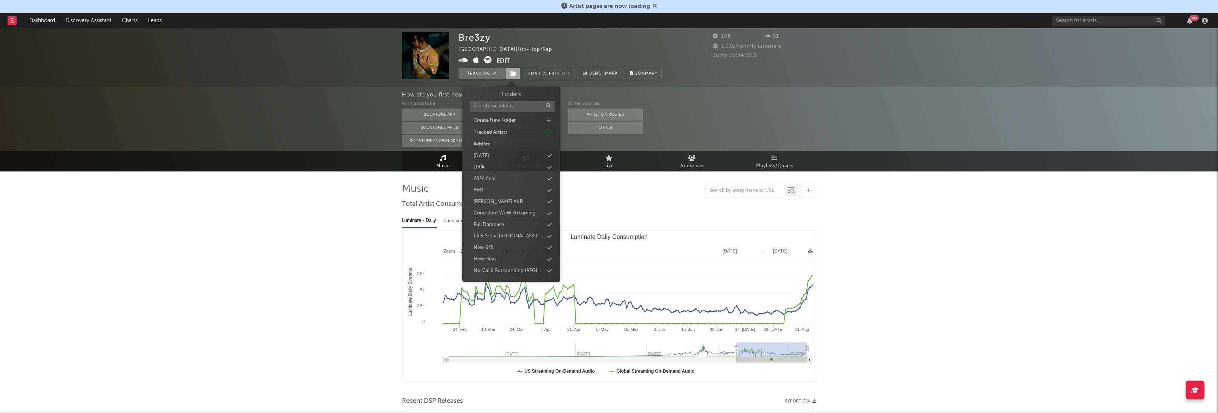
click at [516, 73] on icon at bounding box center [513, 73] width 6 height 5
click at [490, 225] on div "Full Database" at bounding box center [489, 225] width 31 height 8
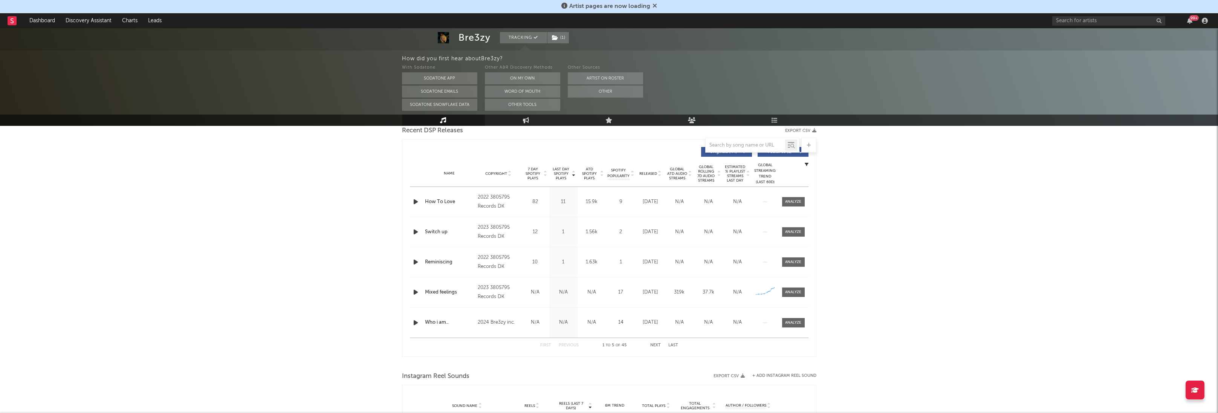
scroll to position [270, 0]
click at [538, 173] on span "7 Day Spotify Plays" at bounding box center [533, 175] width 20 height 14
click at [534, 174] on span "7 Day Spotify Plays" at bounding box center [533, 175] width 20 height 14
click at [654, 172] on span "Released" at bounding box center [648, 174] width 18 height 5
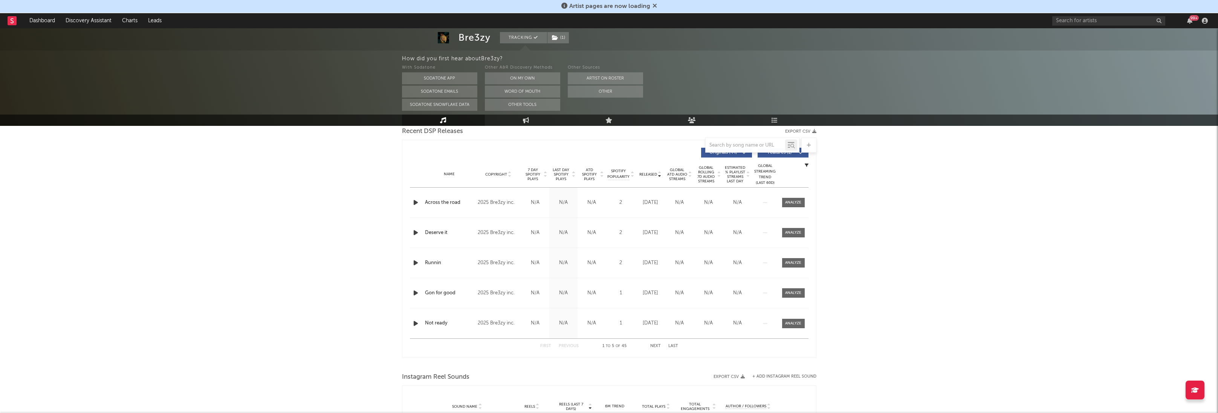
click at [562, 176] on span "Last Day Spotify Plays" at bounding box center [561, 175] width 20 height 14
click at [795, 292] on div at bounding box center [793, 293] width 16 height 6
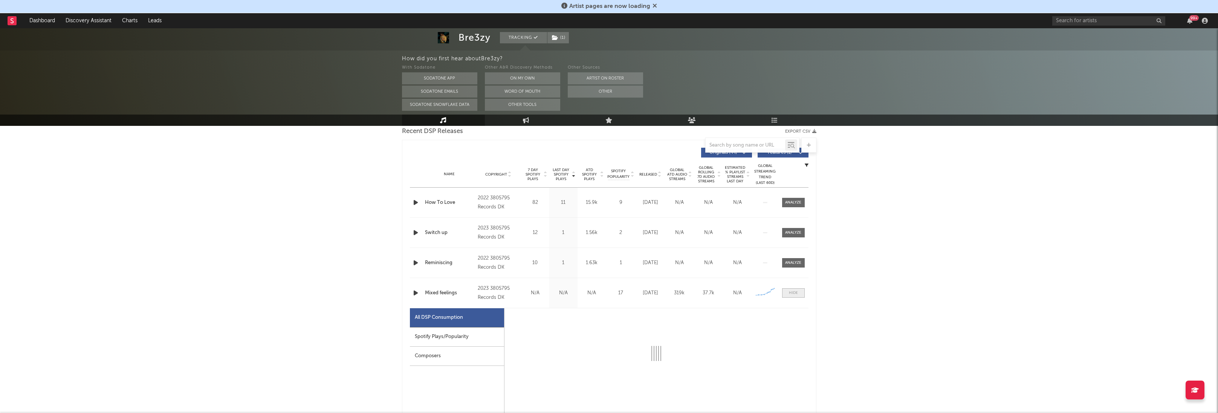
select select "6m"
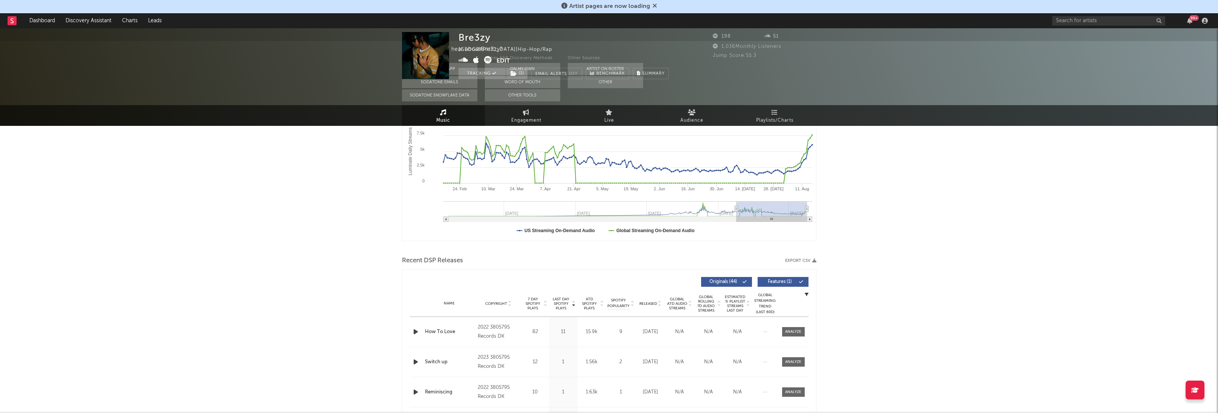
scroll to position [0, 0]
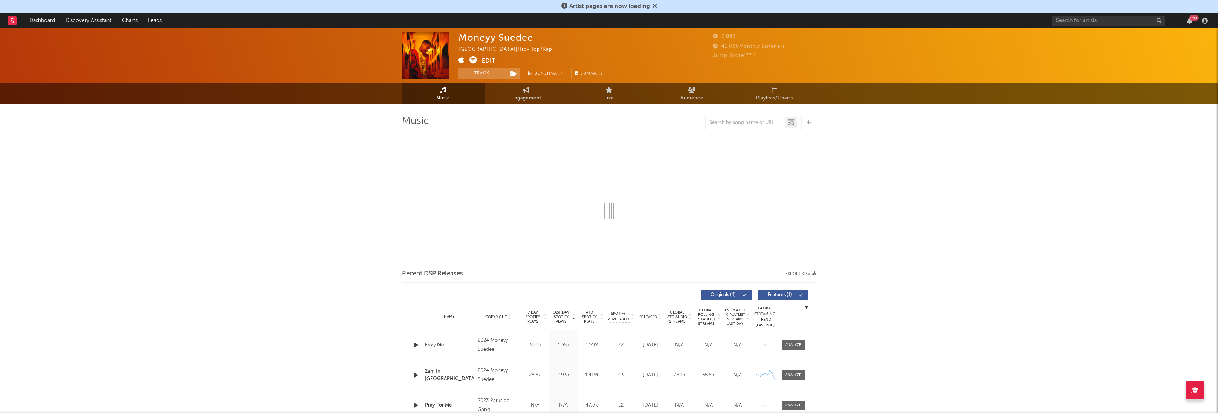
select select "6m"
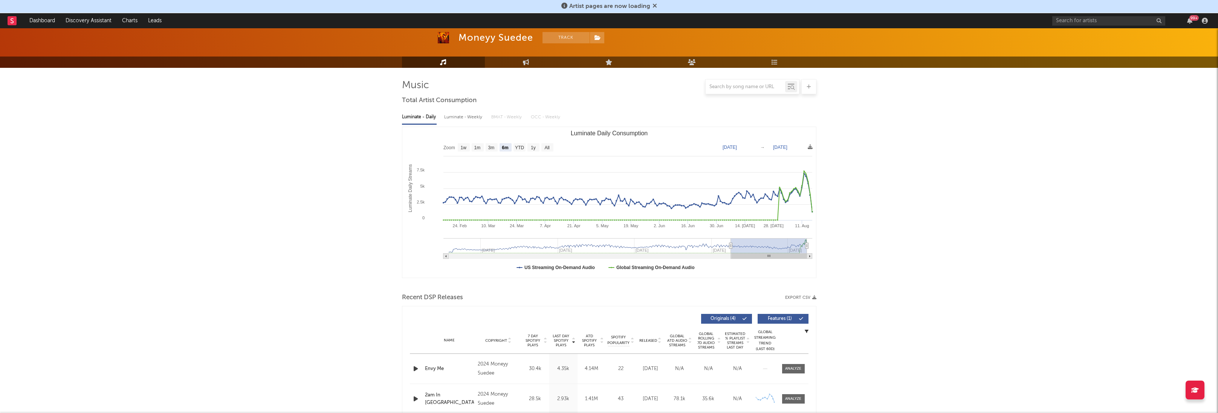
scroll to position [68, 0]
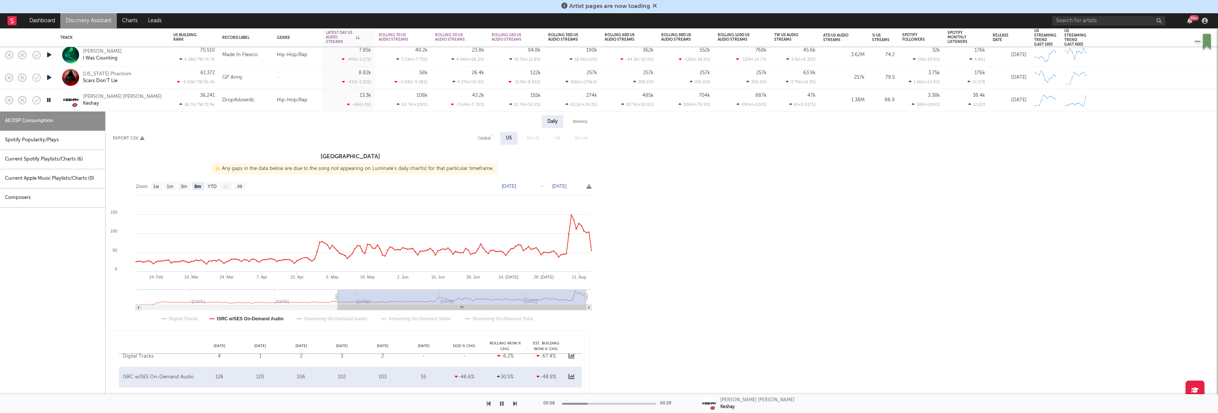
select select "6m"
click at [36, 102] on icon "button" at bounding box center [36, 100] width 11 height 11
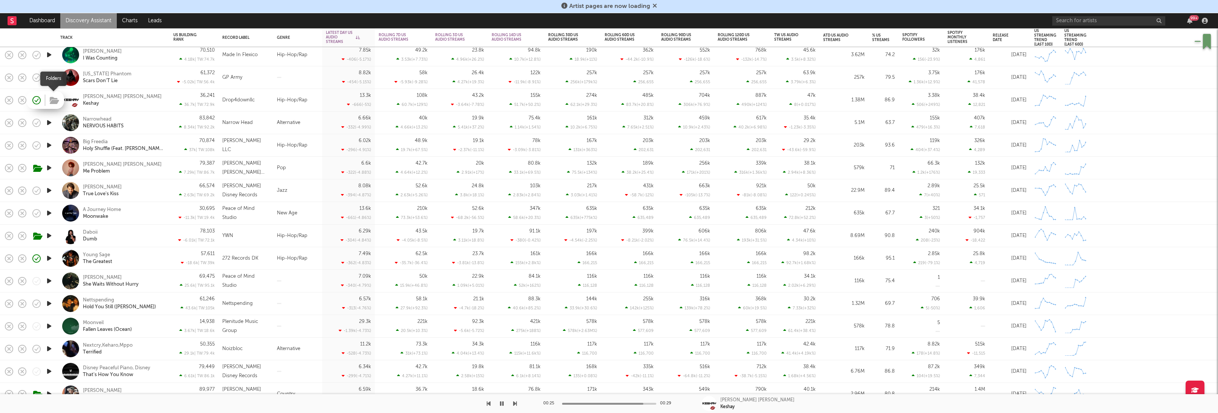
click at [54, 101] on icon "button" at bounding box center [54, 100] width 9 height 8
click at [53, 102] on icon "button" at bounding box center [54, 100] width 9 height 8
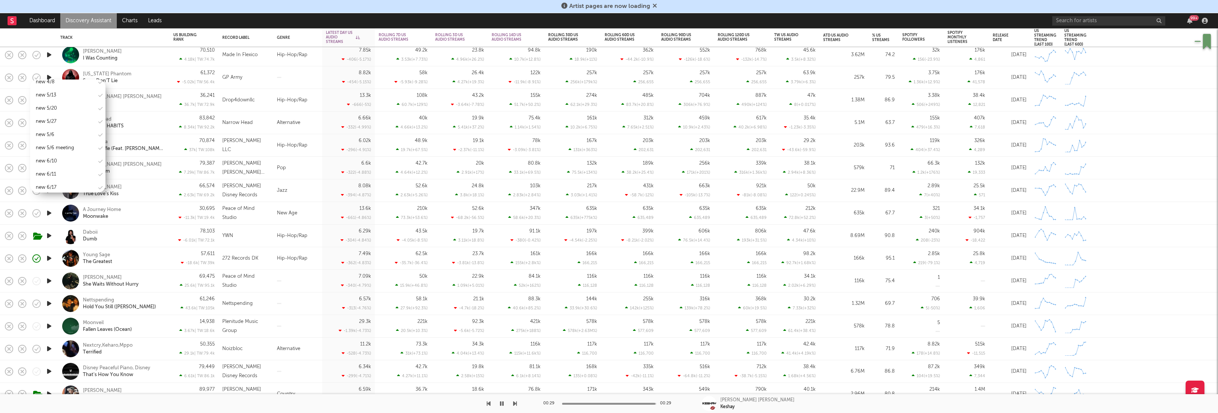
scroll to position [921, 0]
click at [53, 157] on div "new 8/19" at bounding box center [46, 161] width 21 height 9
click at [46, 258] on icon "button" at bounding box center [49, 258] width 8 height 9
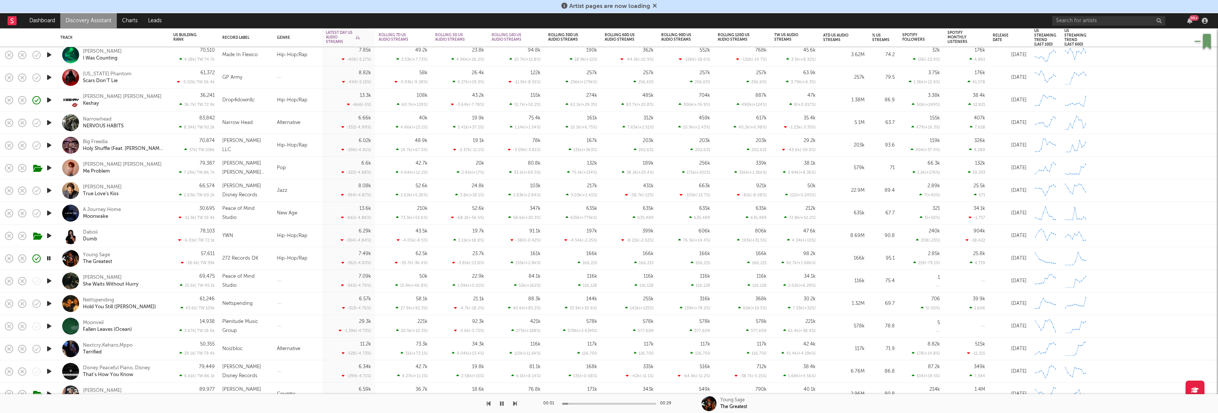
click at [156, 258] on div "Young Sage The Greatest" at bounding box center [123, 259] width 81 height 14
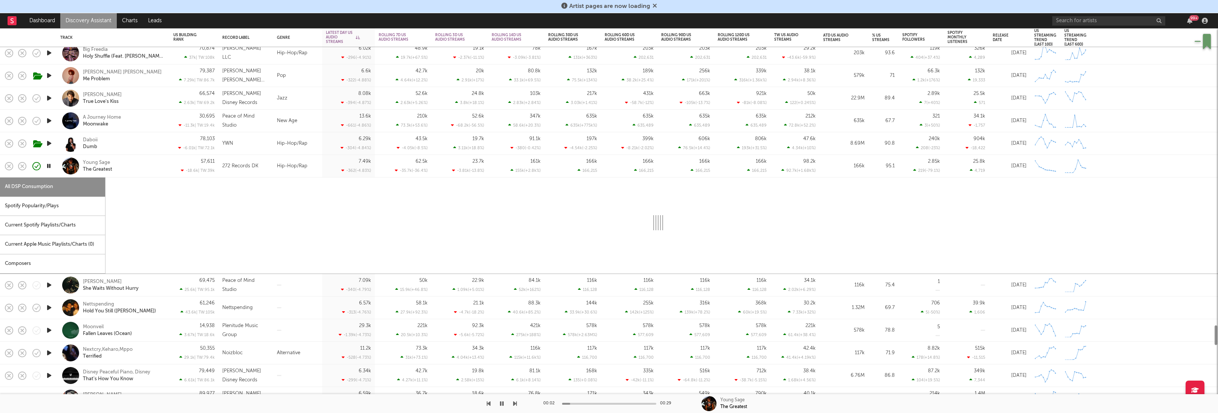
select select "1w"
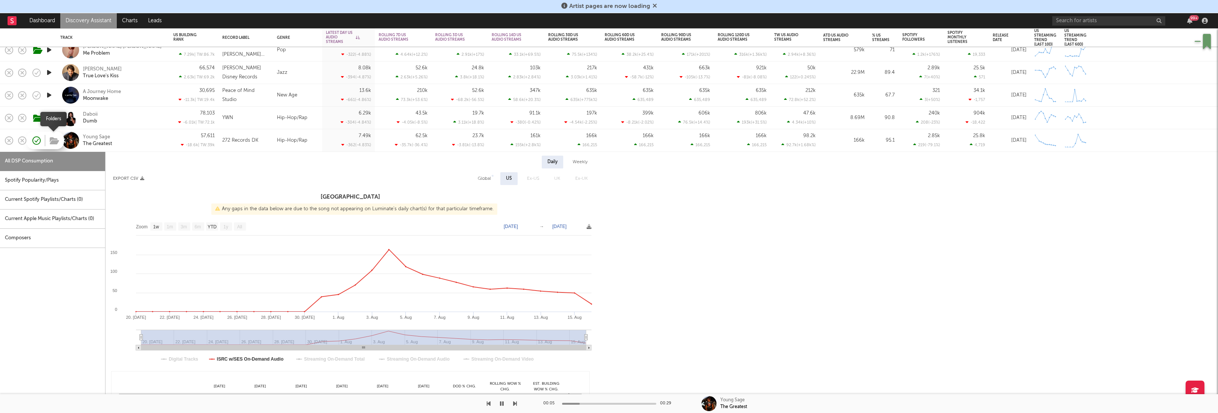
click at [52, 141] on icon "button" at bounding box center [54, 141] width 9 height 8
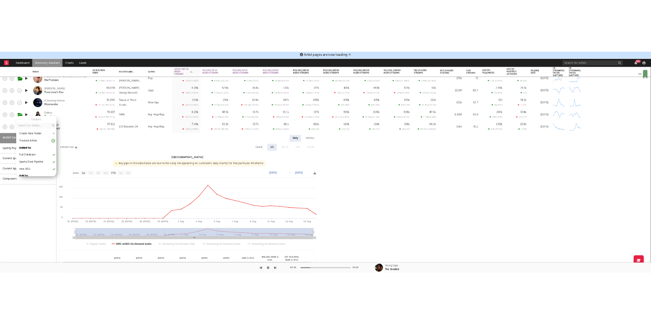
scroll to position [0, 0]
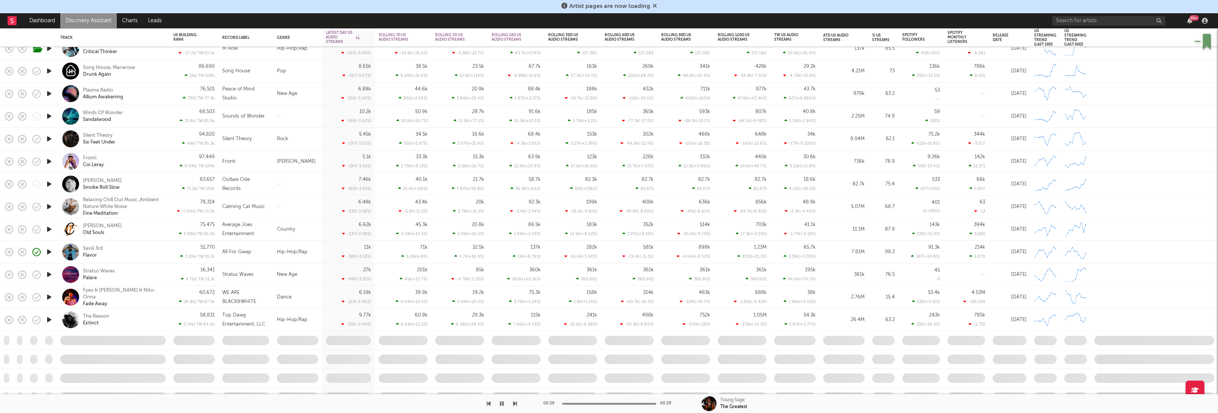
click at [135, 242] on div "Saviii 3rd Flavor" at bounding box center [112, 252] width 105 height 22
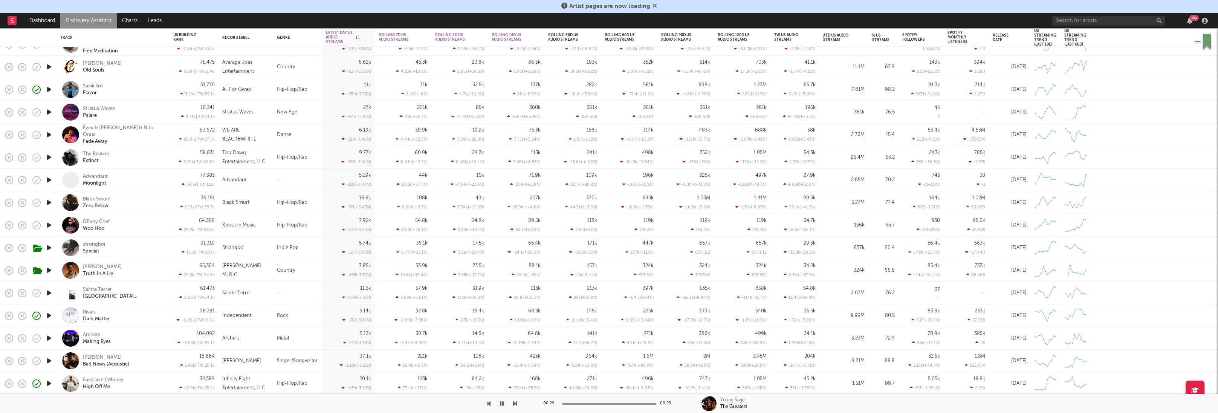
click at [148, 90] on div "Saviii 3rd Flavor" at bounding box center [123, 90] width 81 height 14
select select "6m"
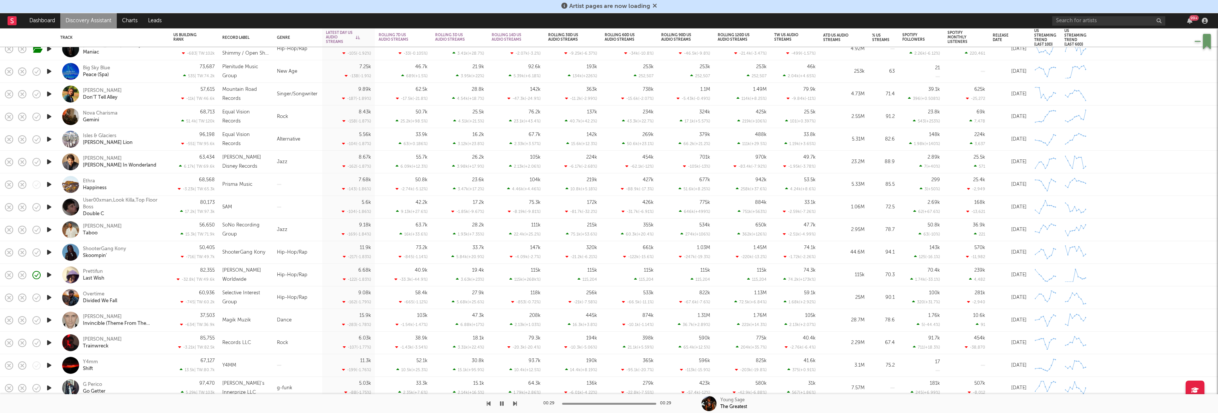
click at [48, 368] on icon "button" at bounding box center [49, 365] width 8 height 9
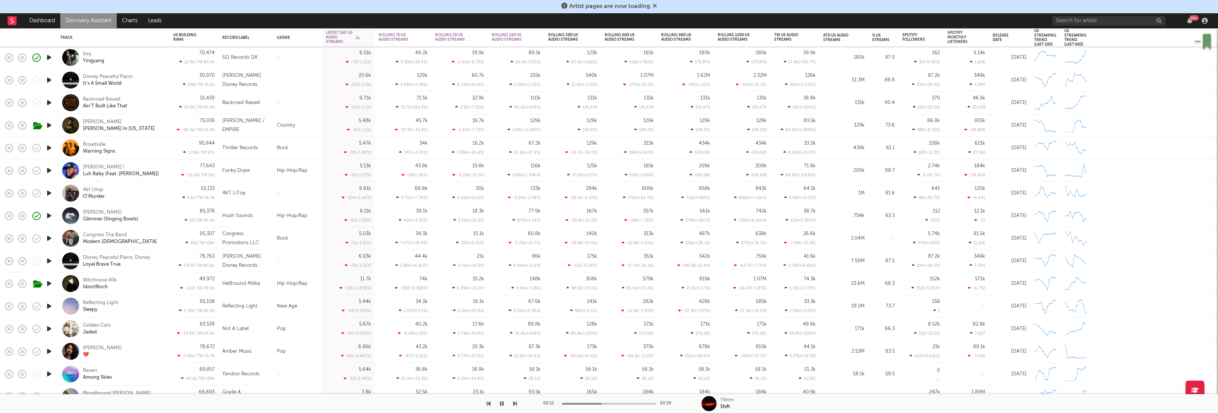
click at [49, 171] on icon "button" at bounding box center [49, 170] width 8 height 9
click at [164, 161] on div "Bill C Da Don ( Luh Baby (Feat. Murphy Lee)" at bounding box center [112, 170] width 105 height 22
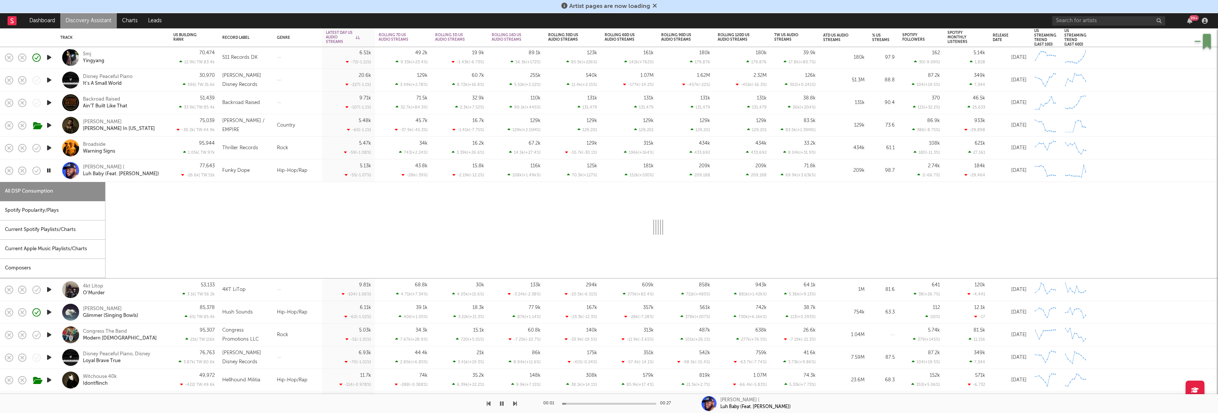
select select "1w"
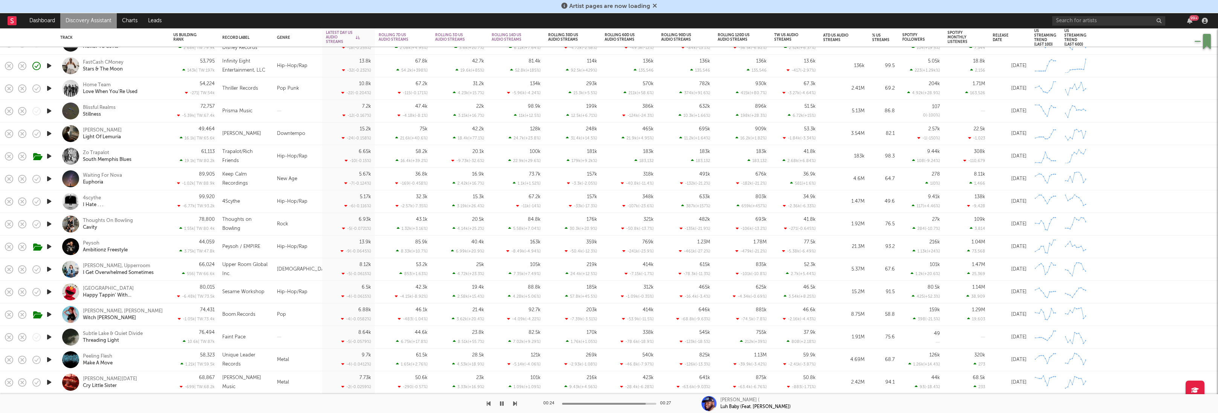
click at [47, 202] on icon "button" at bounding box center [49, 201] width 8 height 9
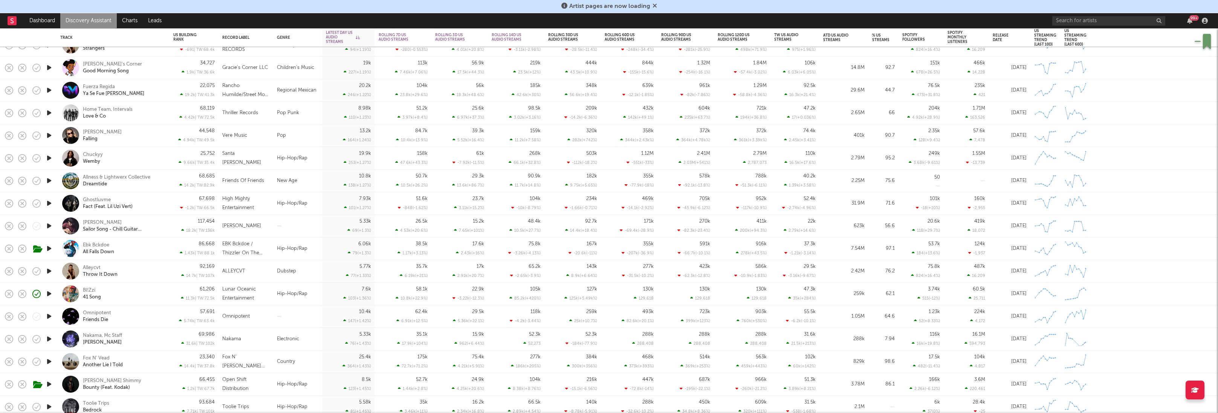
click at [143, 299] on div "Bl!Zzi 41 Song" at bounding box center [123, 294] width 81 height 14
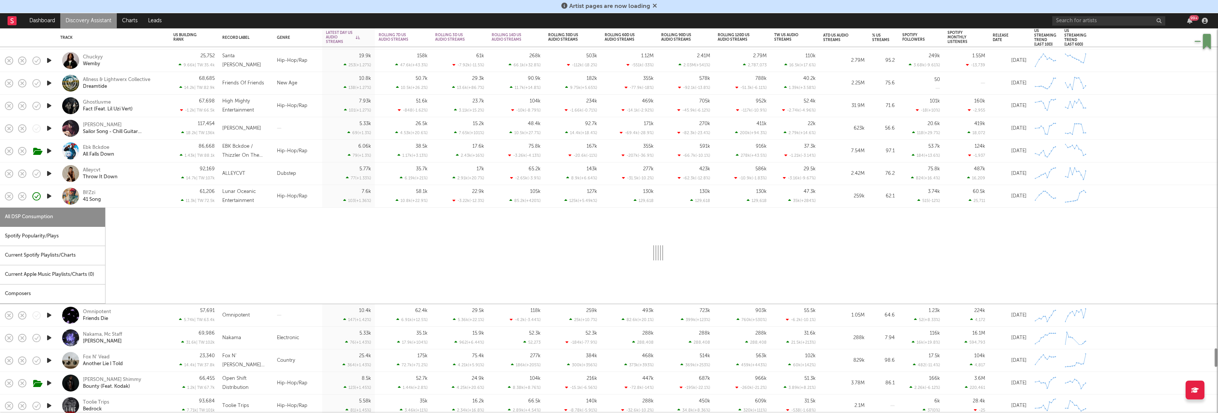
select select "1w"
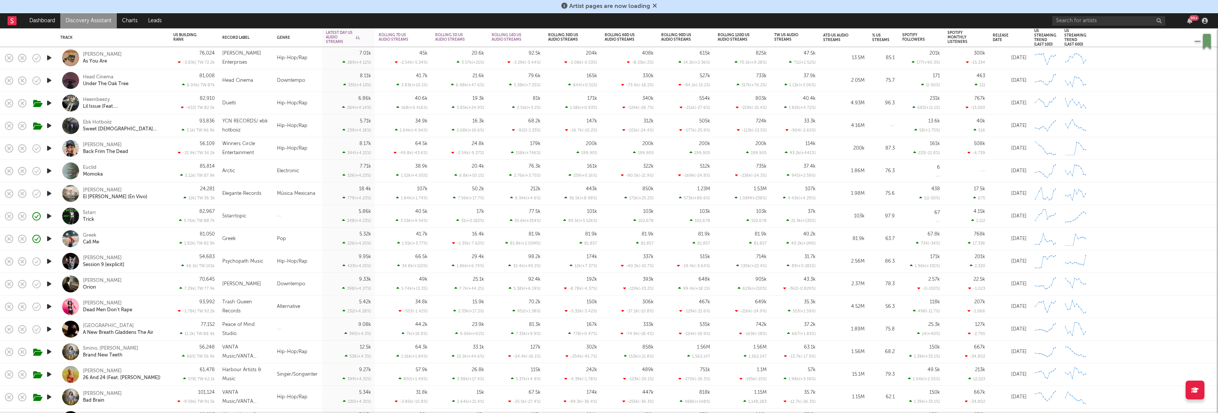
click at [130, 213] on div "5starr Trick" at bounding box center [123, 216] width 81 height 14
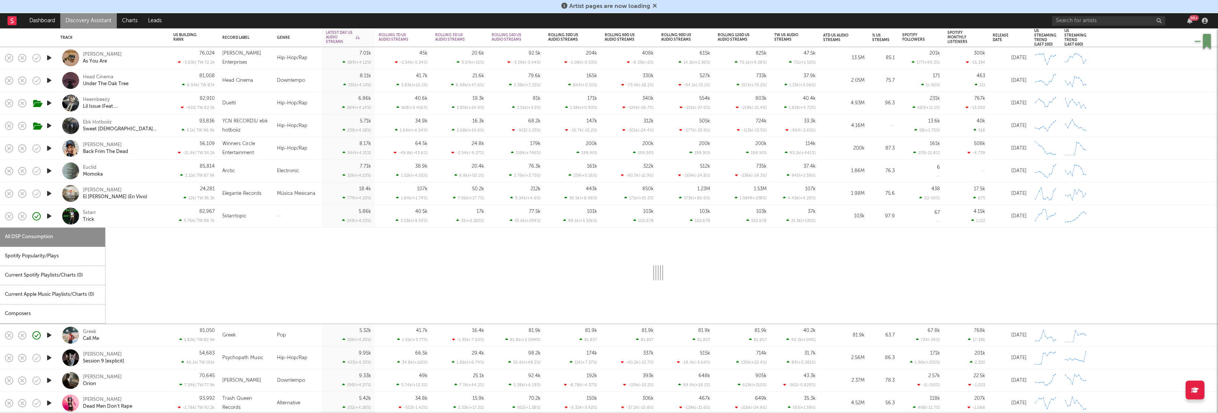
select select "1w"
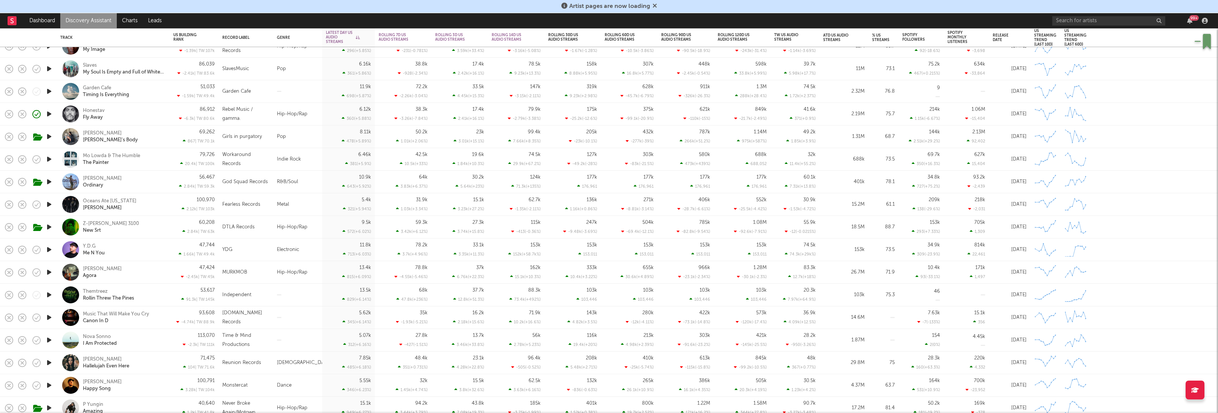
click at [51, 270] on icon "button" at bounding box center [49, 271] width 8 height 9
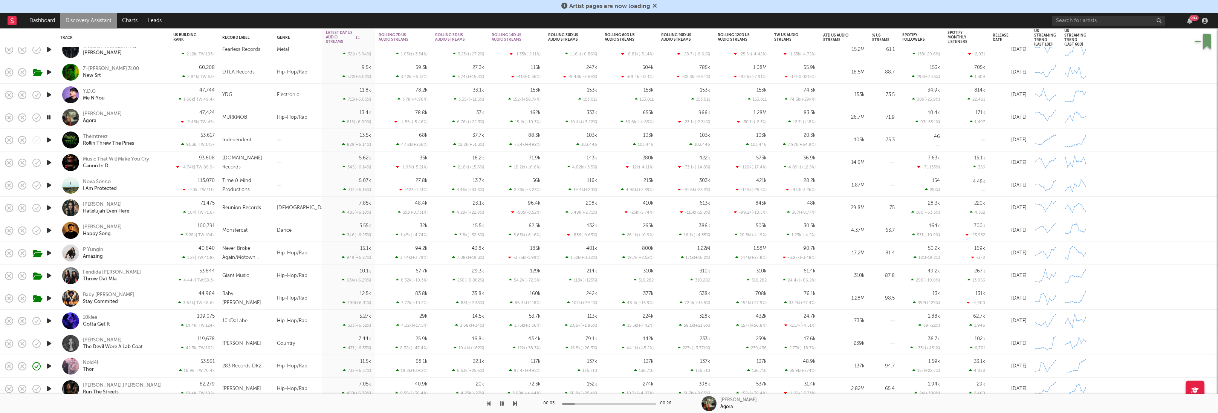
click at [47, 321] on icon "button" at bounding box center [49, 320] width 8 height 9
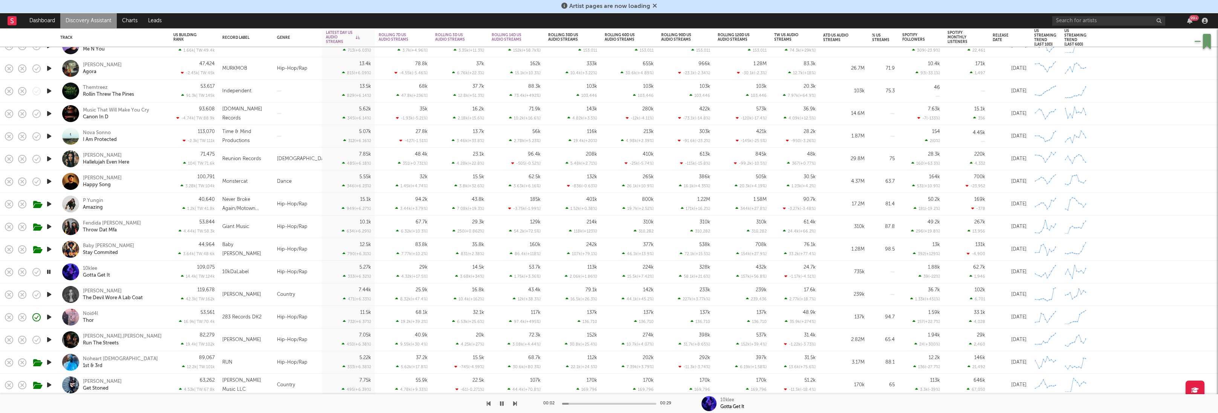
click at [141, 270] on div "10klee Gotta Get It" at bounding box center [123, 272] width 81 height 14
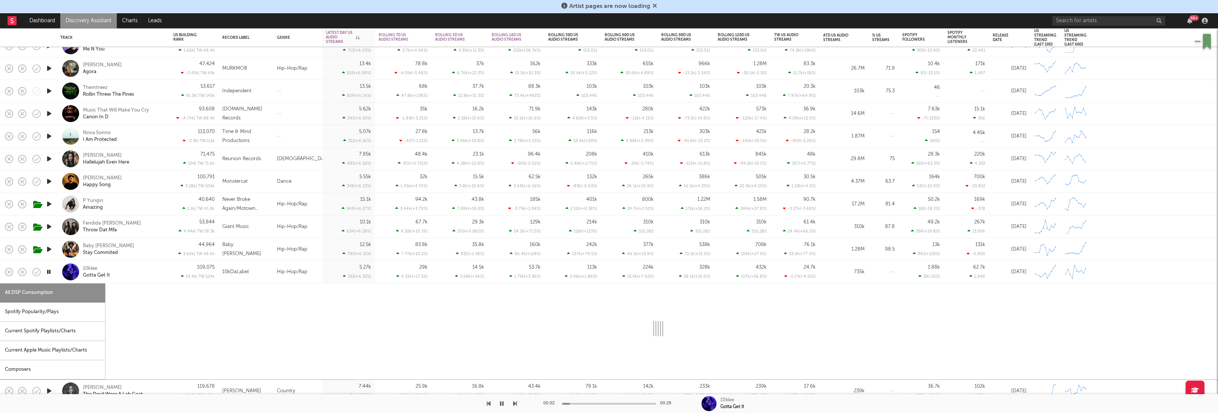
select select "6m"
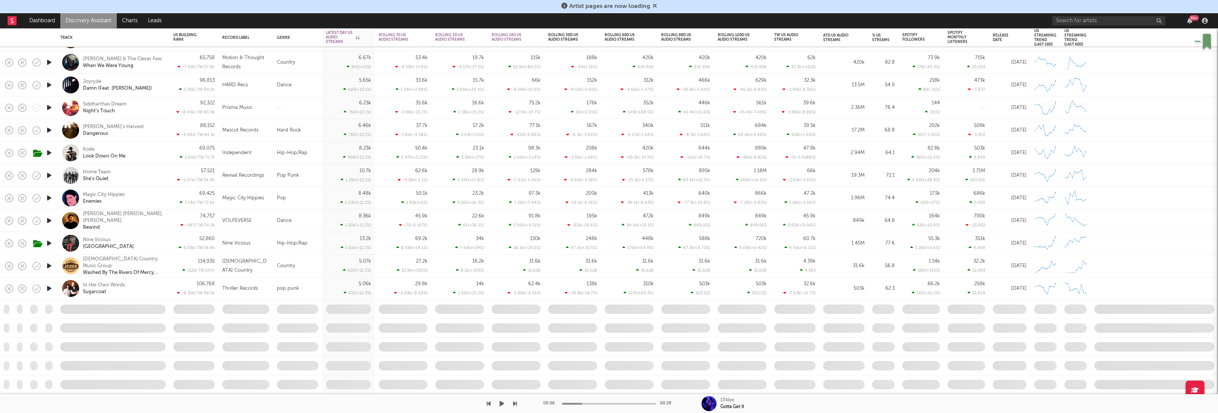
drag, startPoint x: 1215, startPoint y: 363, endPoint x: 1194, endPoint y: 471, distance: 110.2
click at [1194, 413] on html "Artist pages are now loading Dashboard Discovery Assistant Charts Leads 99 + No…" at bounding box center [609, 206] width 1218 height 413
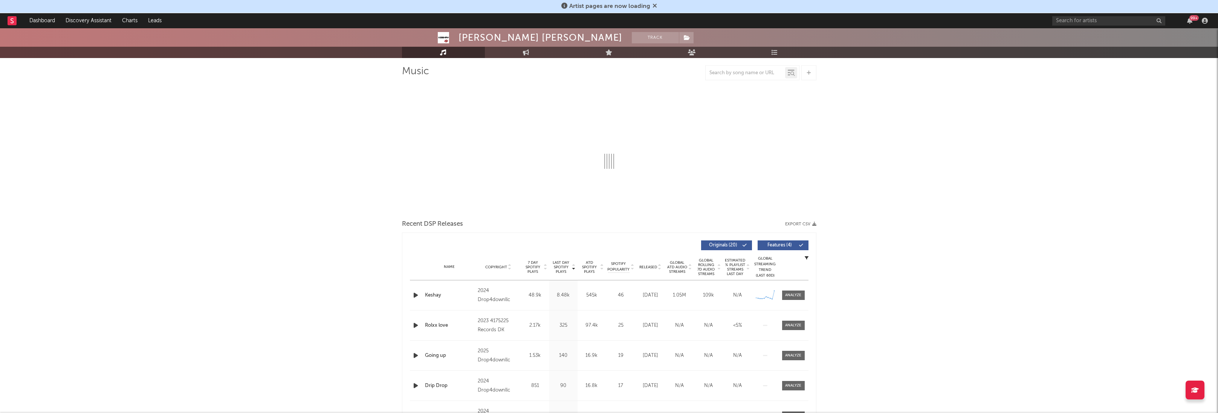
select select "6m"
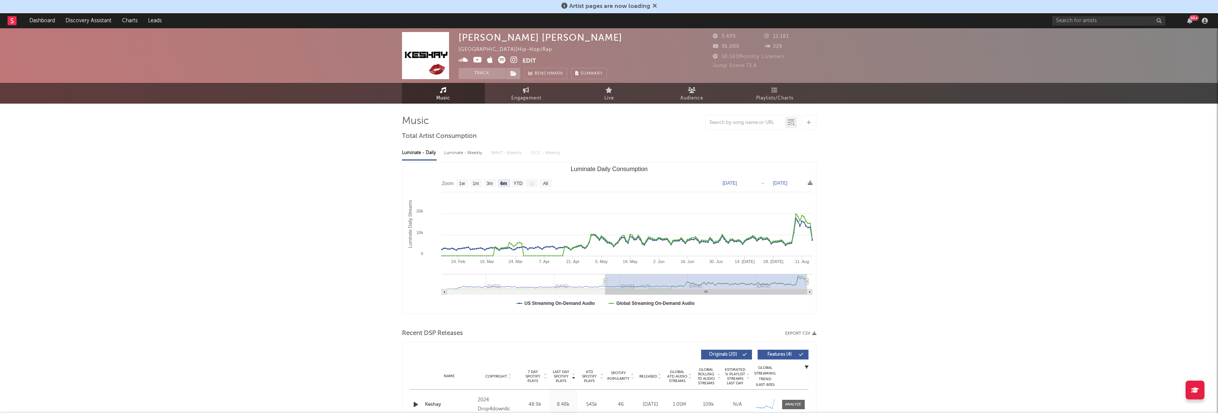
click at [512, 59] on icon at bounding box center [513, 60] width 7 height 8
